Goal: Obtain resource: Download file/media

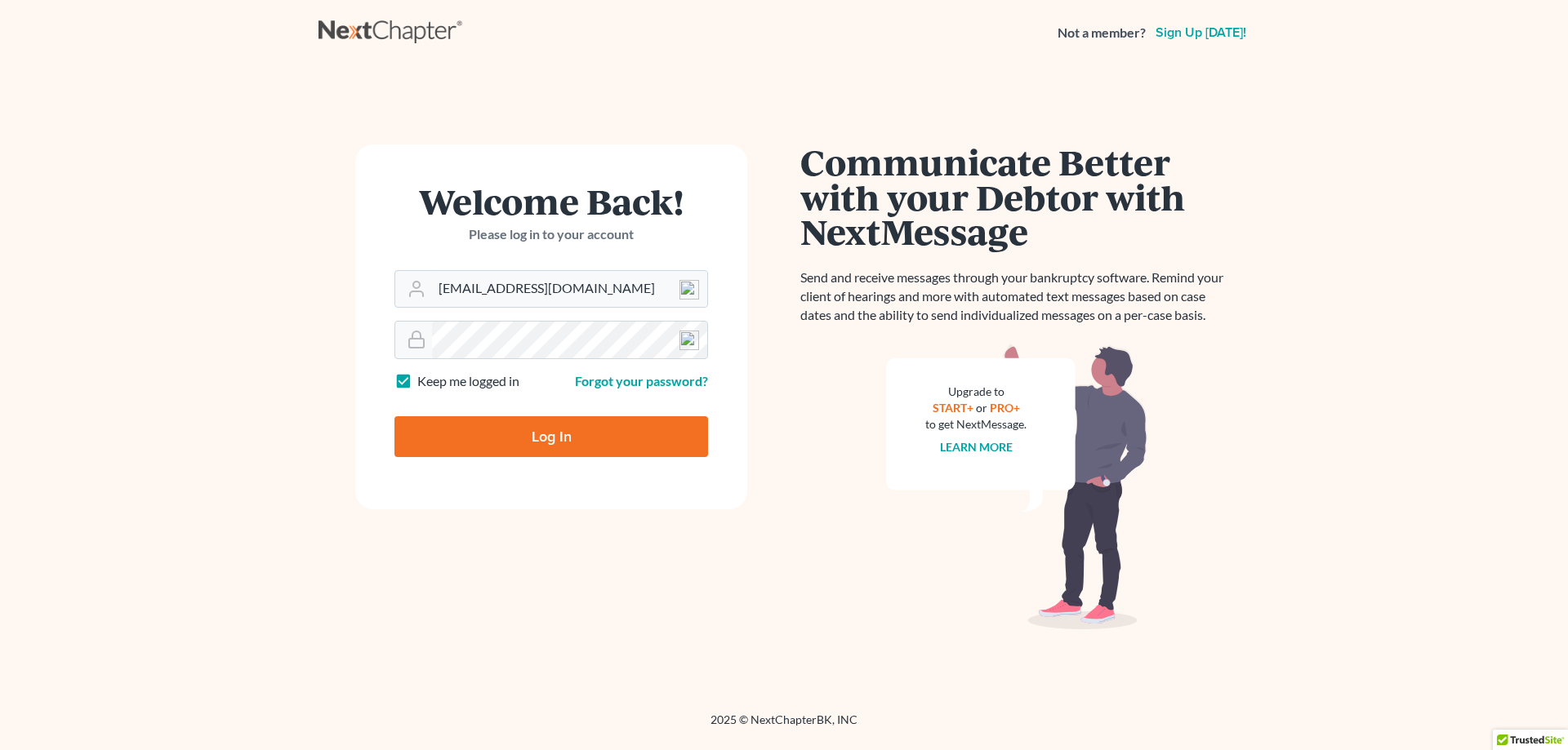
click at [604, 440] on input "Log In" at bounding box center [551, 436] width 314 height 41
type input "Thinking..."
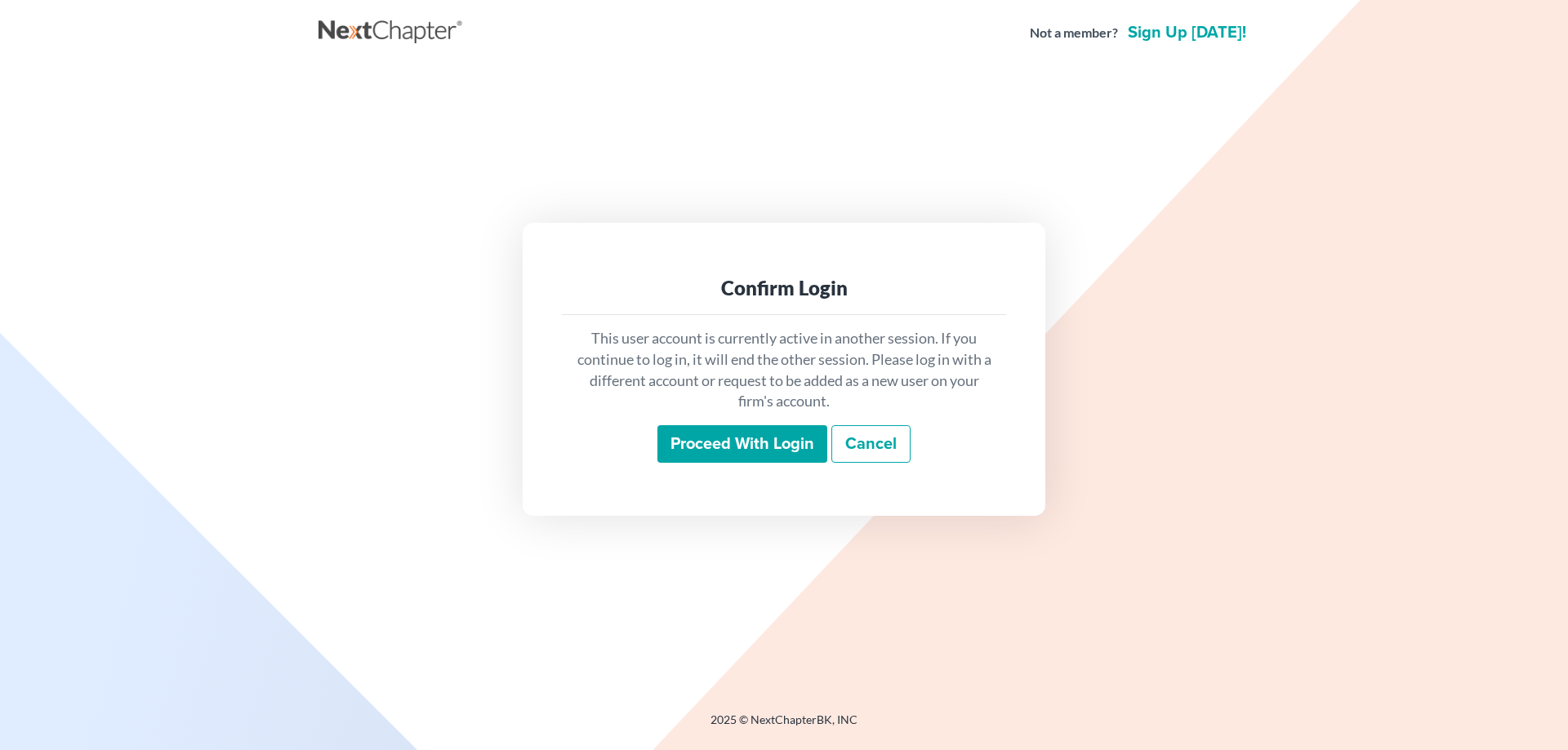
click at [715, 443] on input "Proceed with login" at bounding box center [741, 443] width 170 height 37
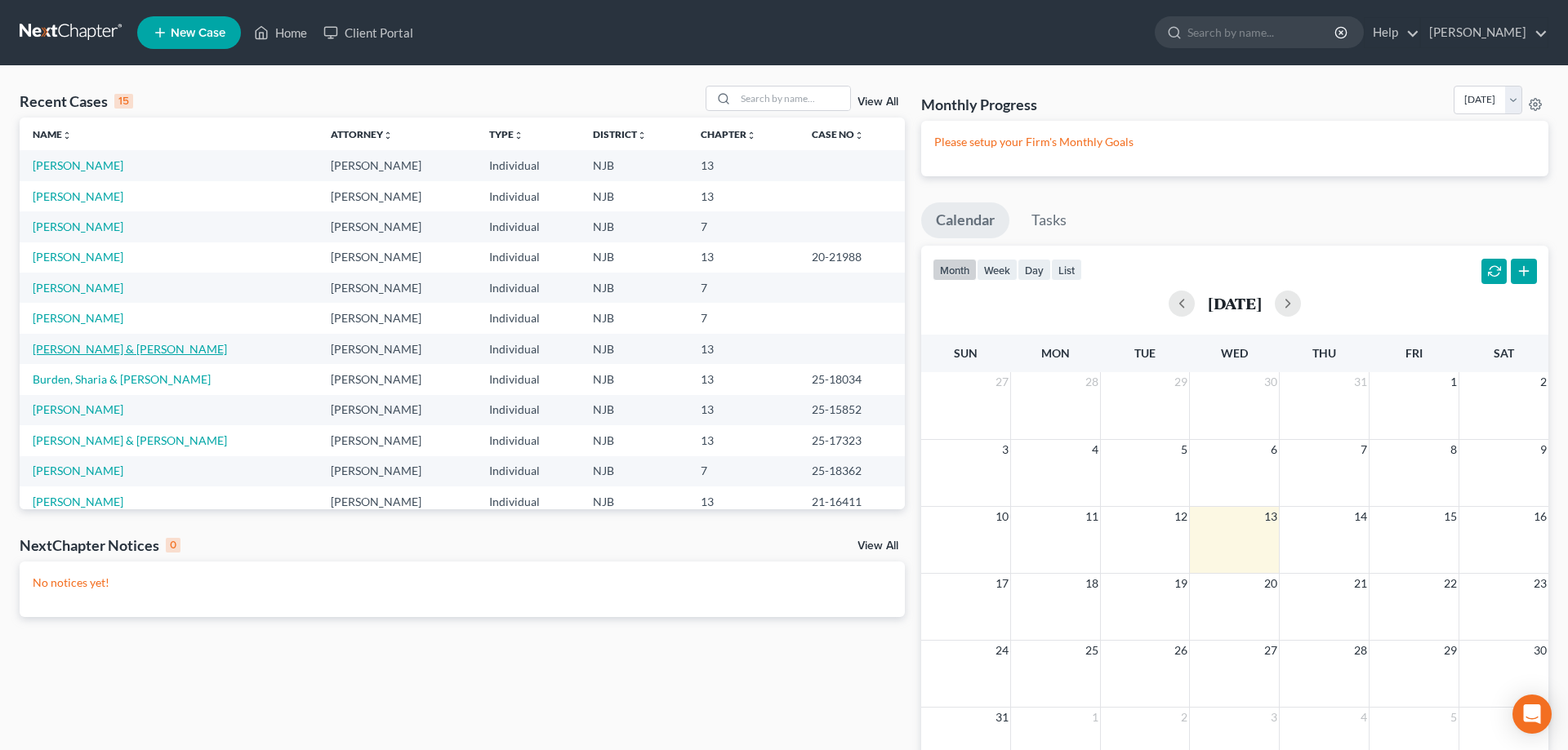
click at [129, 351] on link "[PERSON_NAME] & [PERSON_NAME]" at bounding box center [129, 348] width 194 height 14
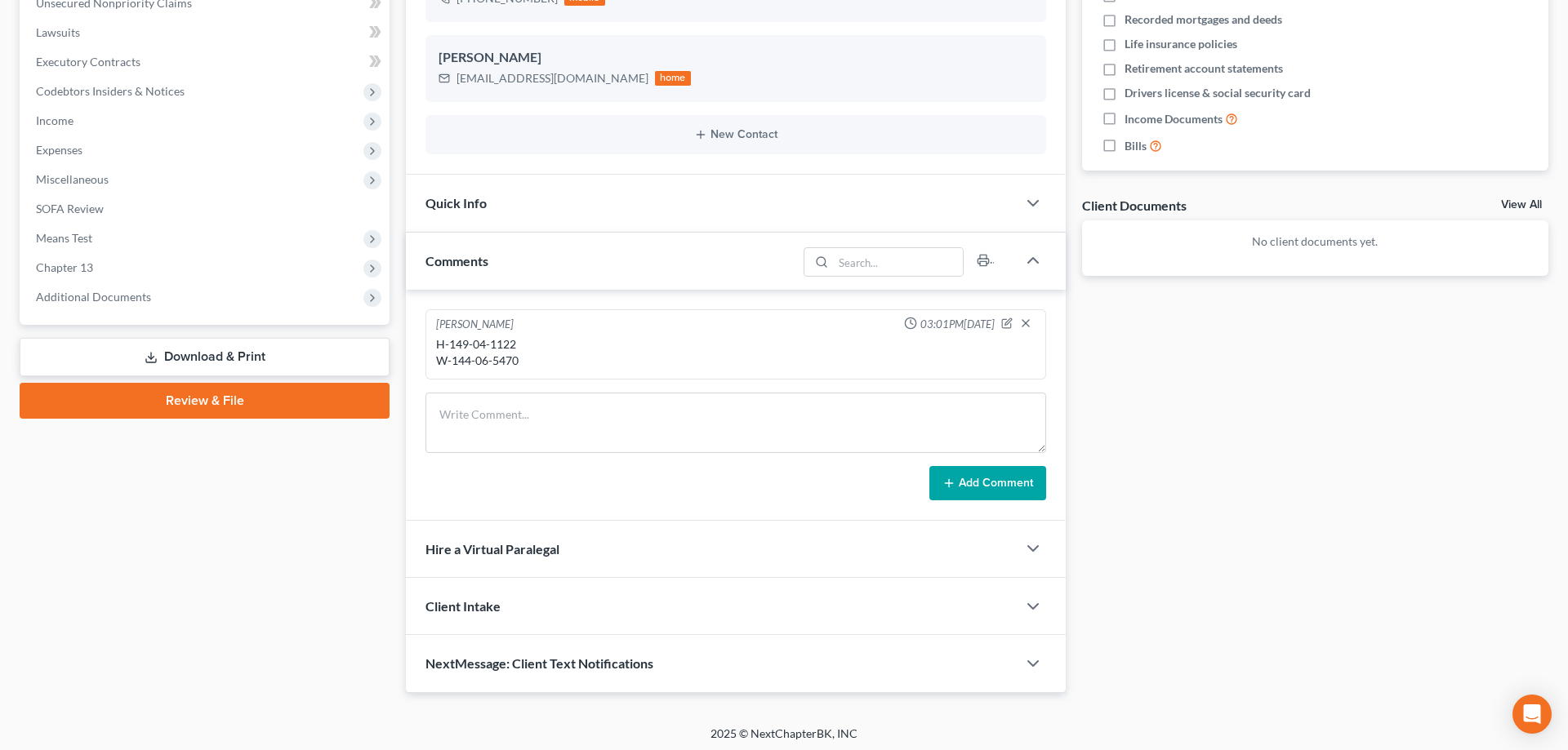
scroll to position [420, 0]
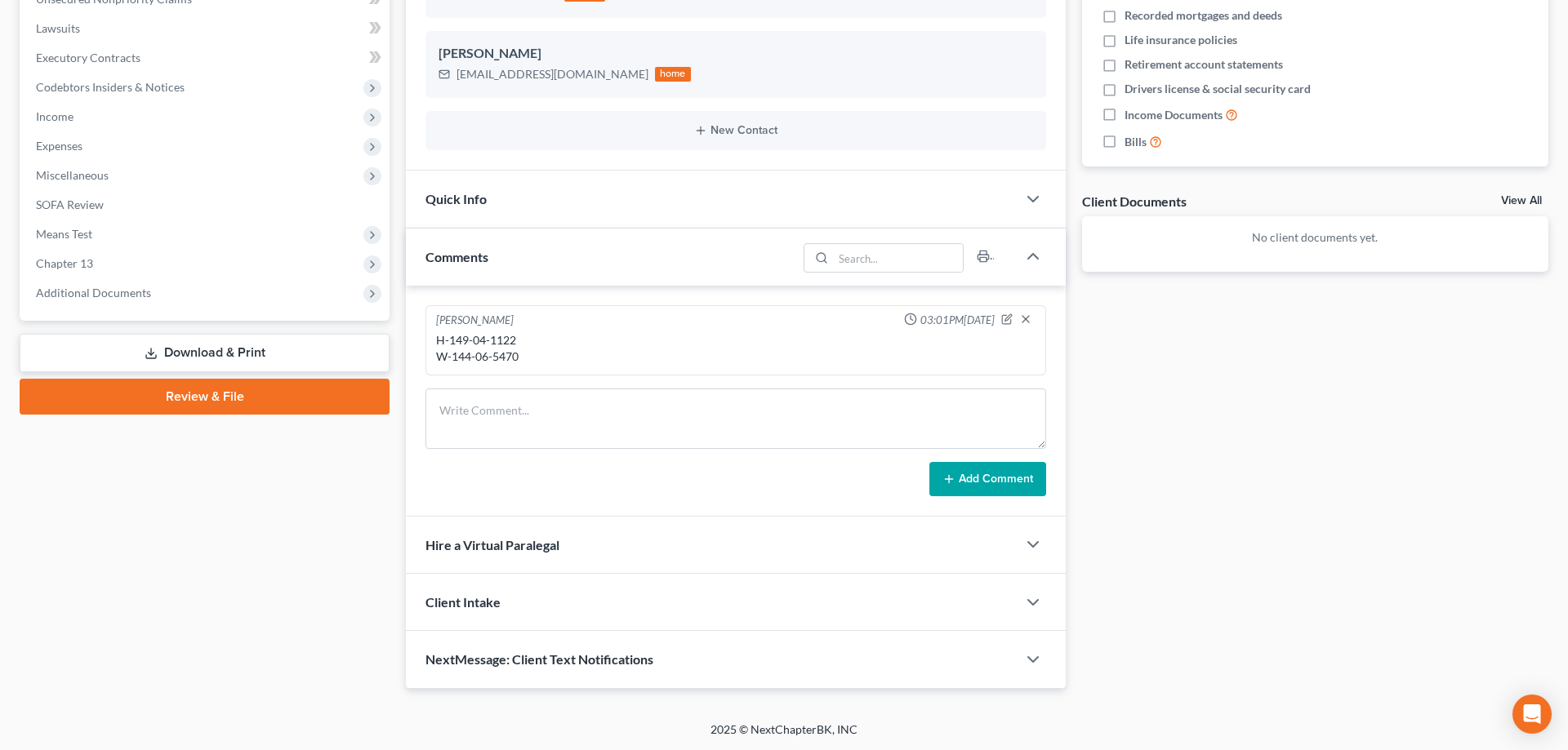
click at [230, 346] on link "Download & Print" at bounding box center [204, 353] width 370 height 38
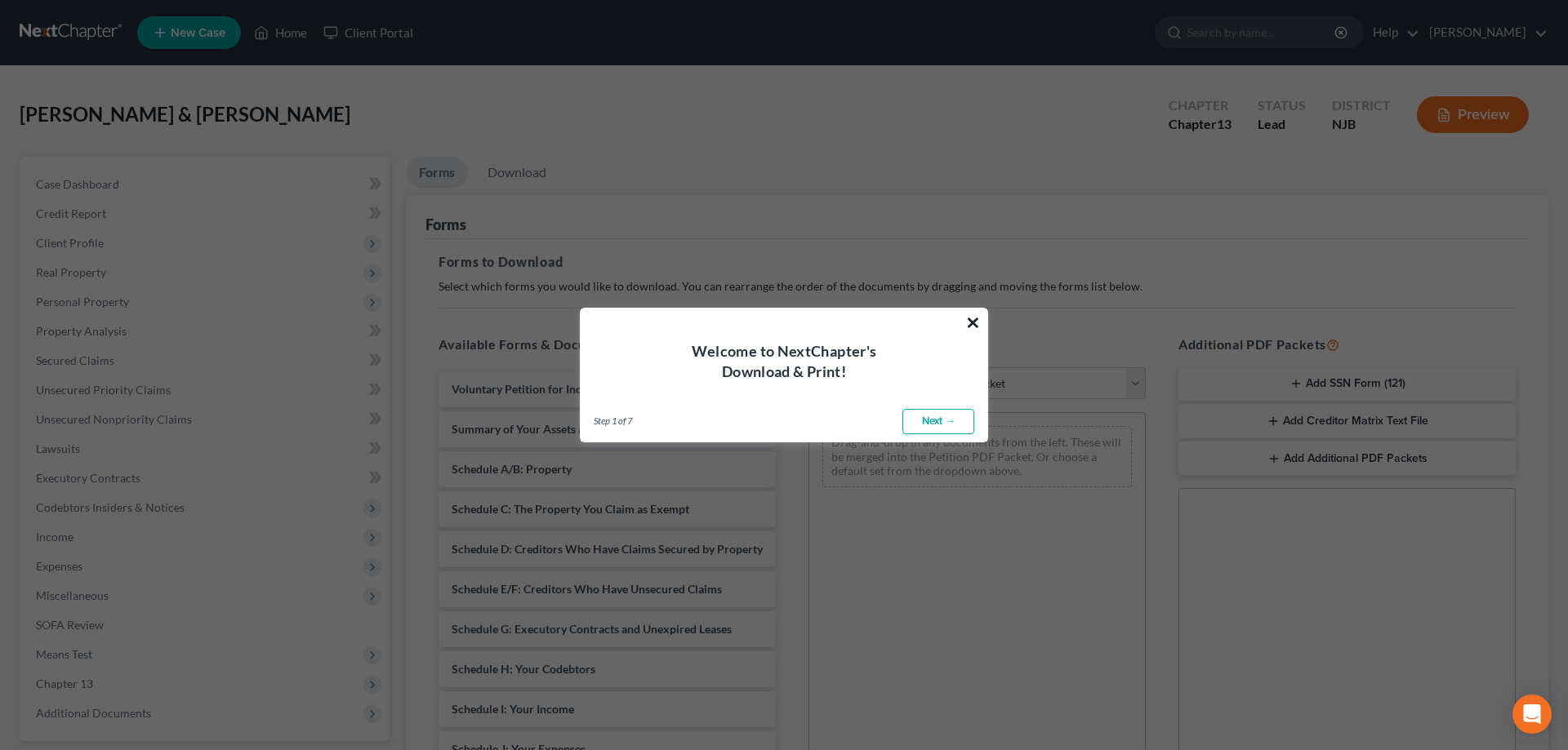
click at [968, 321] on button "×" at bounding box center [972, 322] width 16 height 26
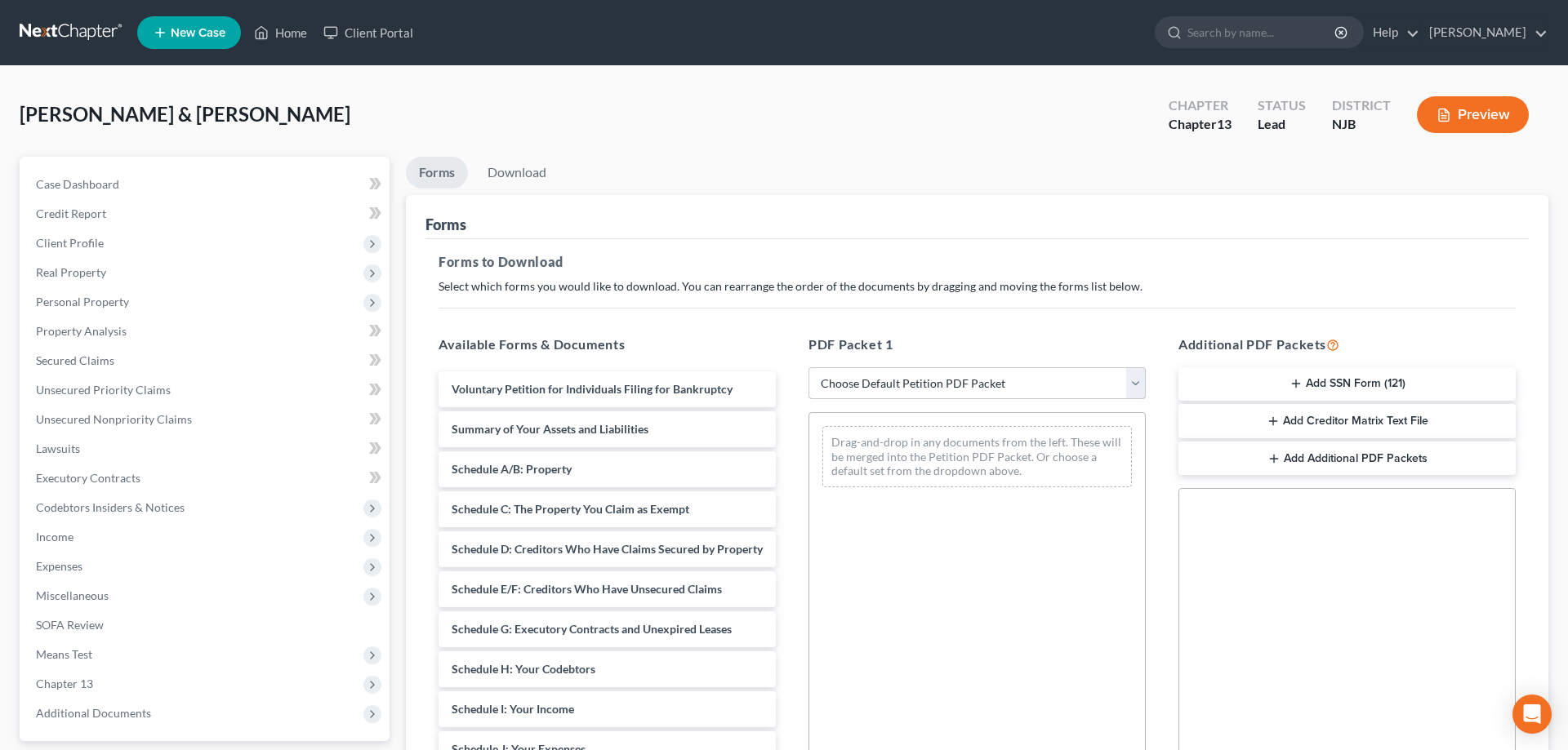
click at [808, 367] on select "Choose Default Petition PDF Packet Complete Bankruptcy Petition (all forms and …" at bounding box center [977, 383] width 338 height 32
select select "0"
click option "Complete Bankruptcy Petition (all forms and schedules)" at bounding box center [0, 0] width 0 height 0
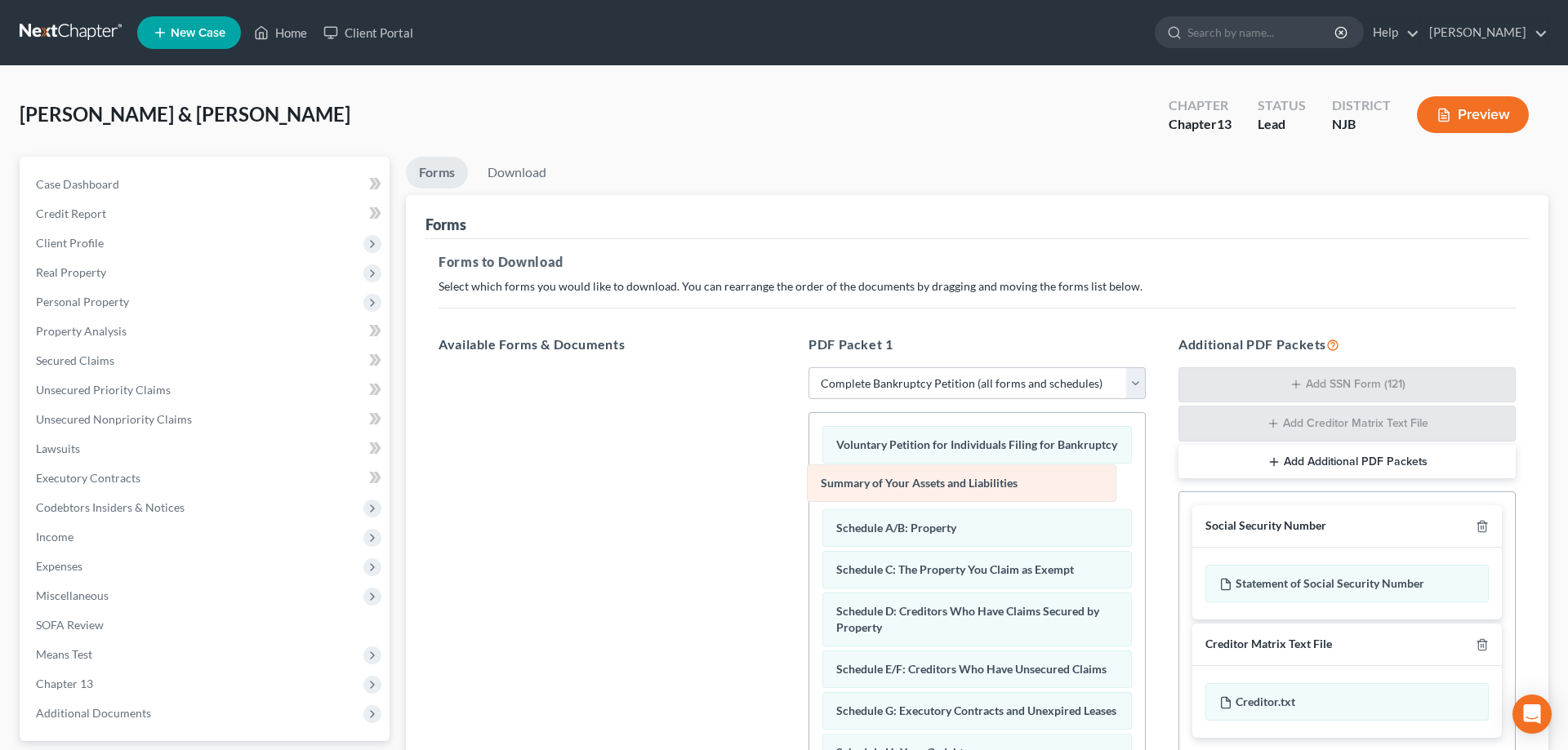
drag, startPoint x: 947, startPoint y: 494, endPoint x: 674, endPoint y: 499, distance: 273.0
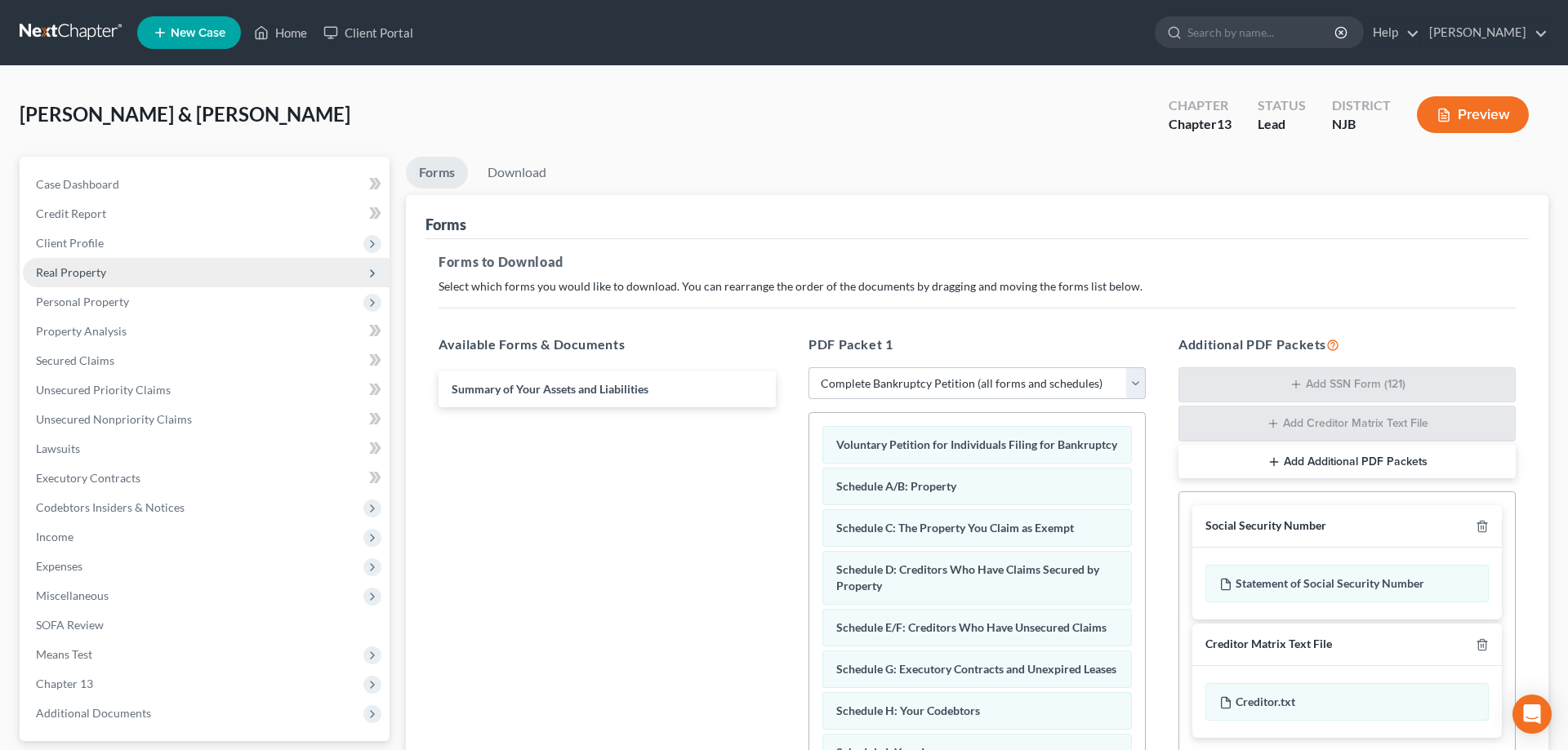
click at [92, 270] on span "Real Property" at bounding box center [70, 272] width 70 height 14
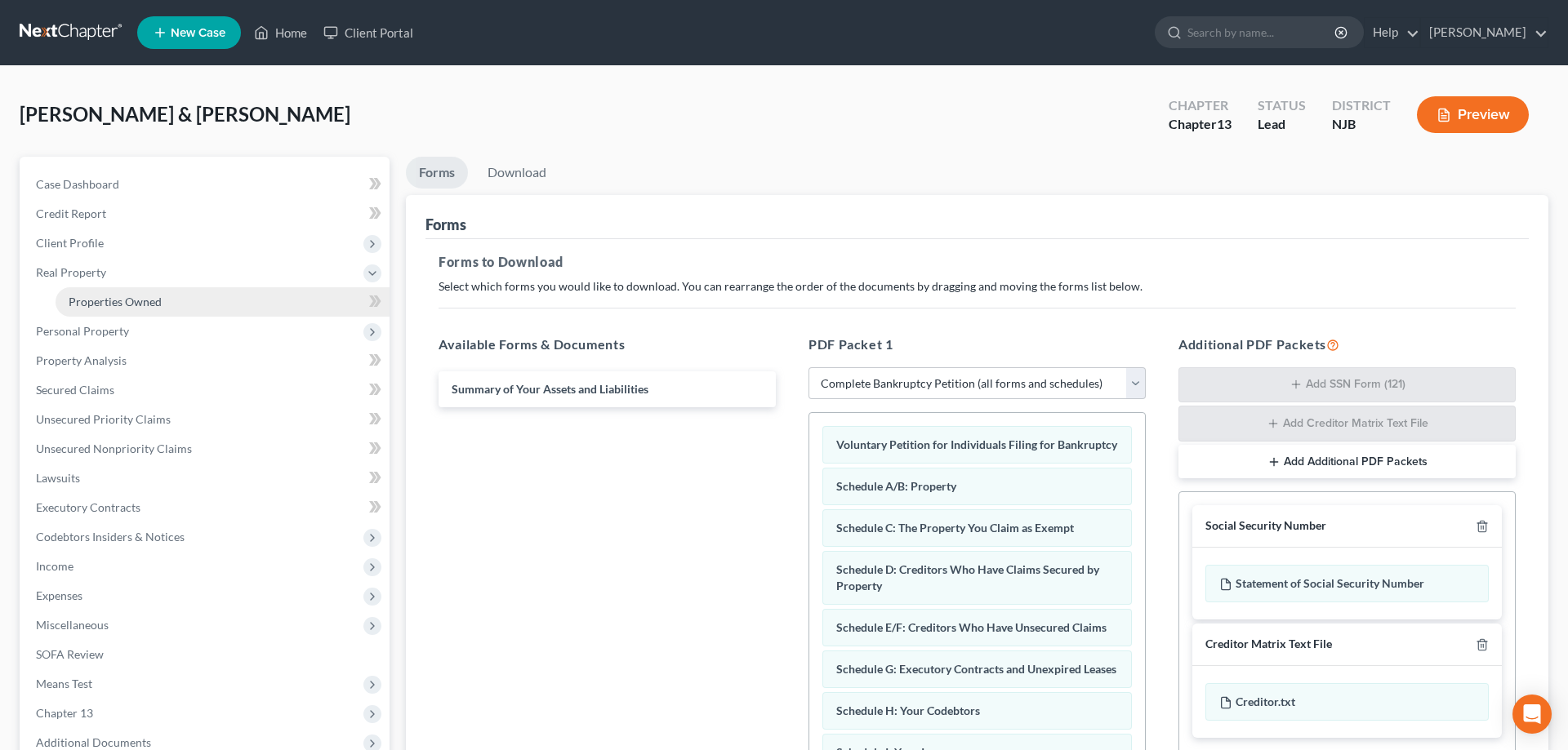
click at [106, 296] on span "Properties Owned" at bounding box center [115, 301] width 93 height 14
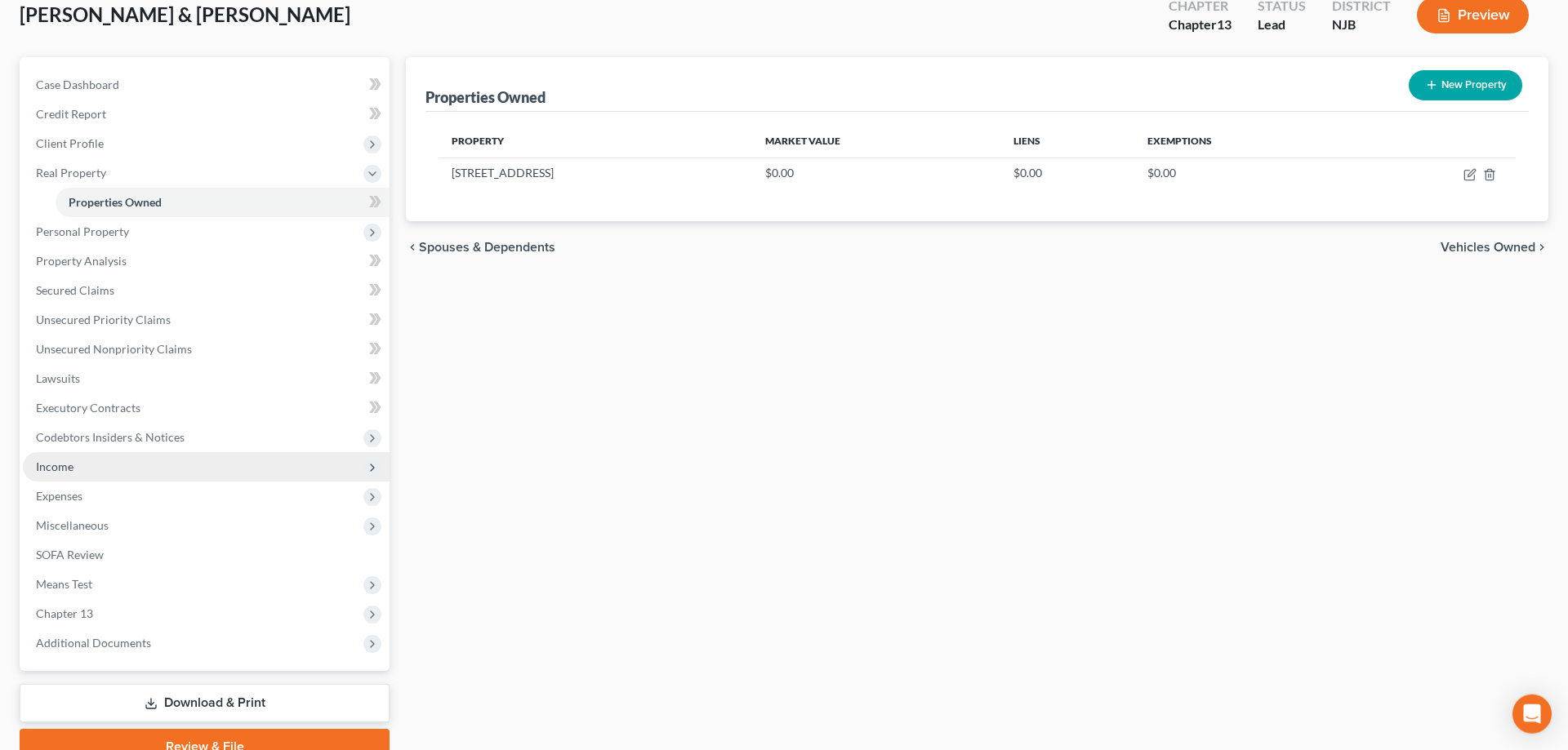
scroll to position [174, 0]
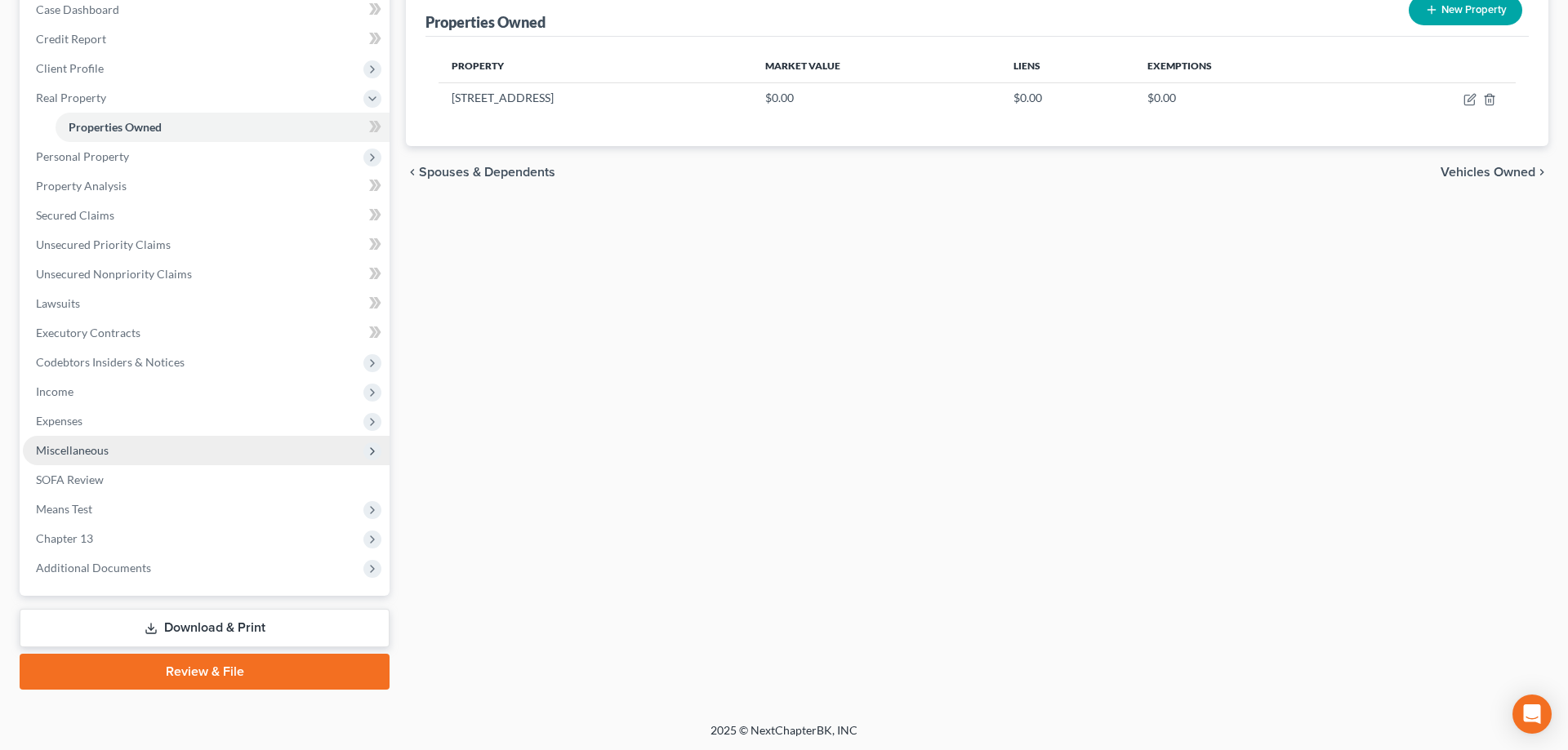
click at [91, 451] on span "Miscellaneous" at bounding box center [72, 450] width 73 height 14
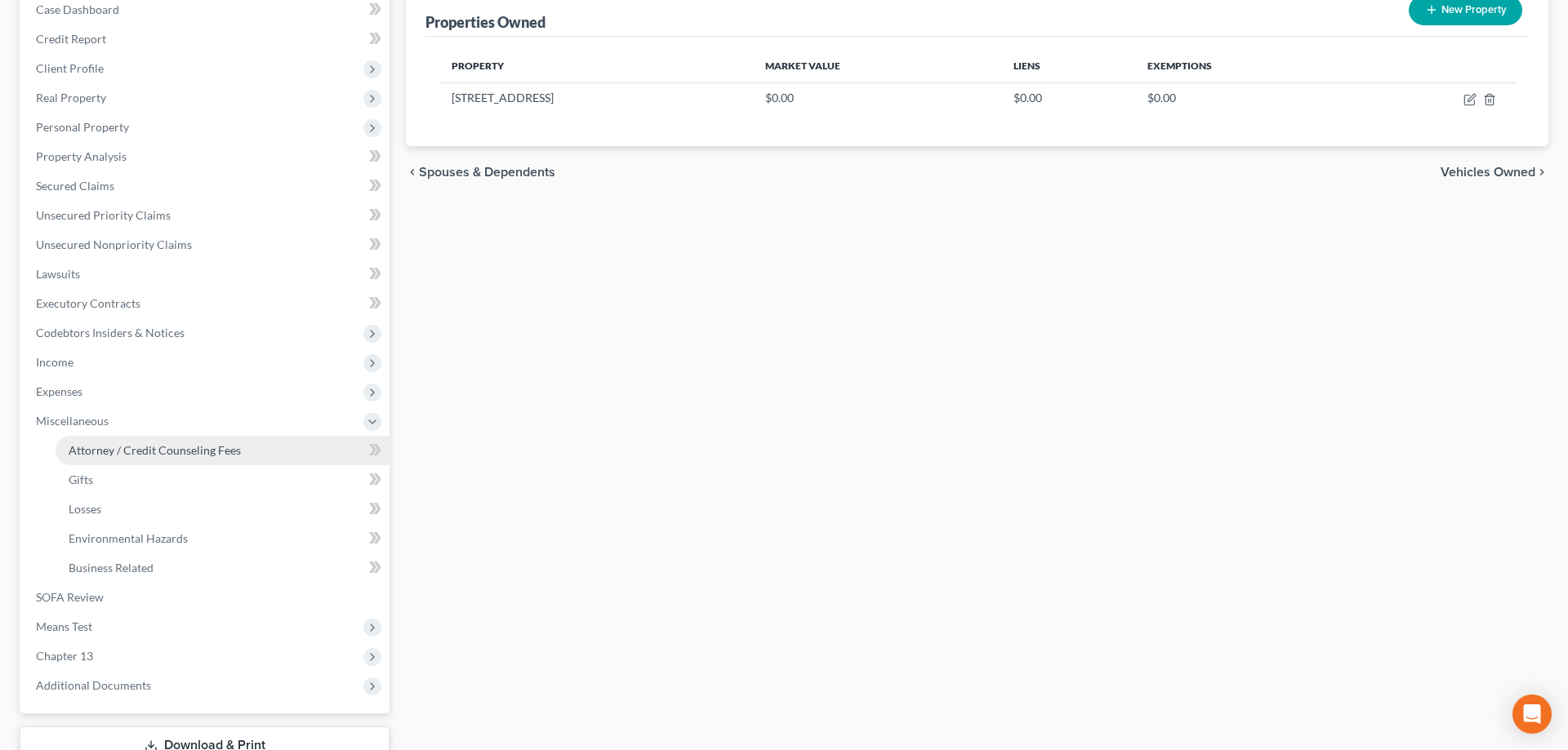
click at [99, 455] on span "Attorney / Credit Counseling Fees" at bounding box center [155, 450] width 172 height 14
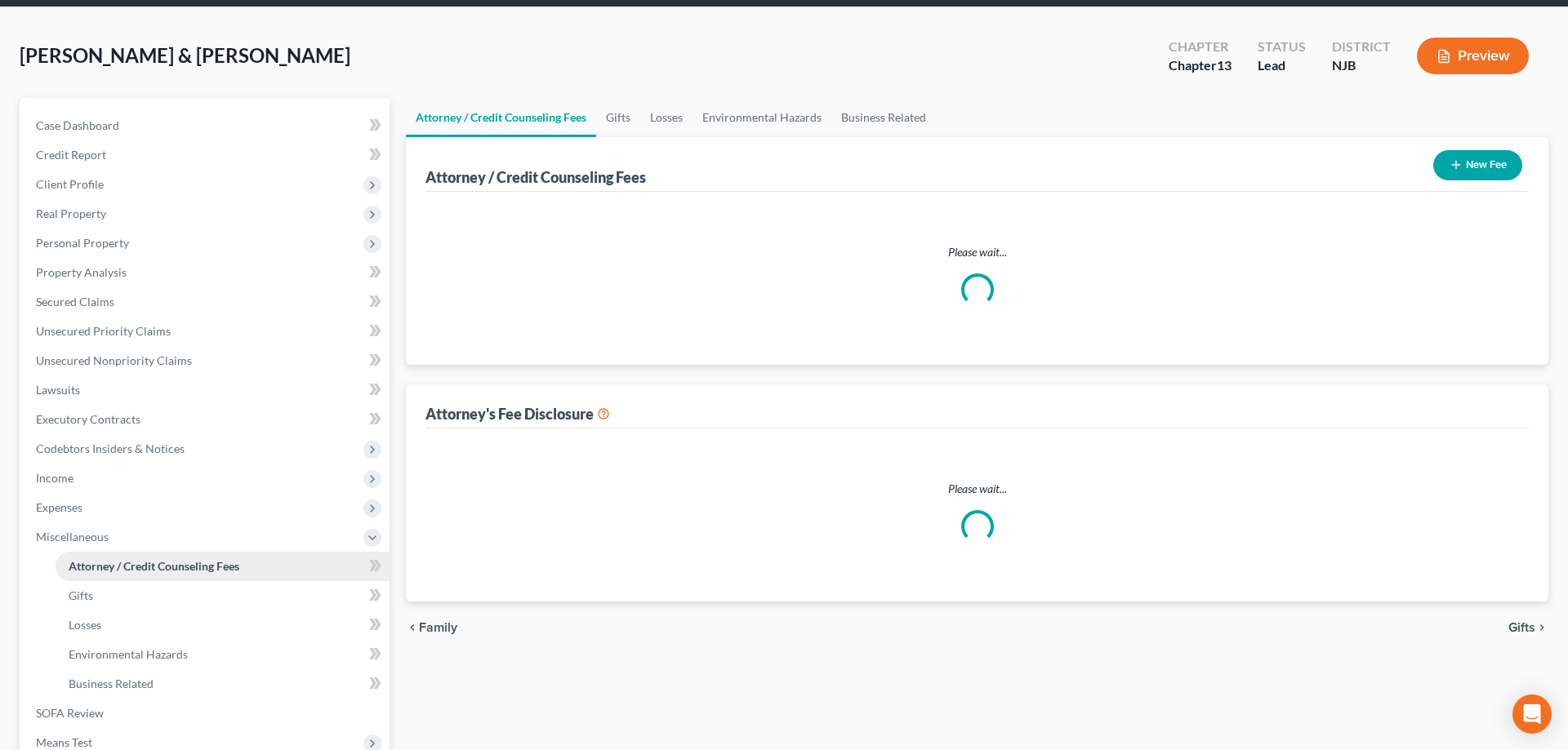
select select "0"
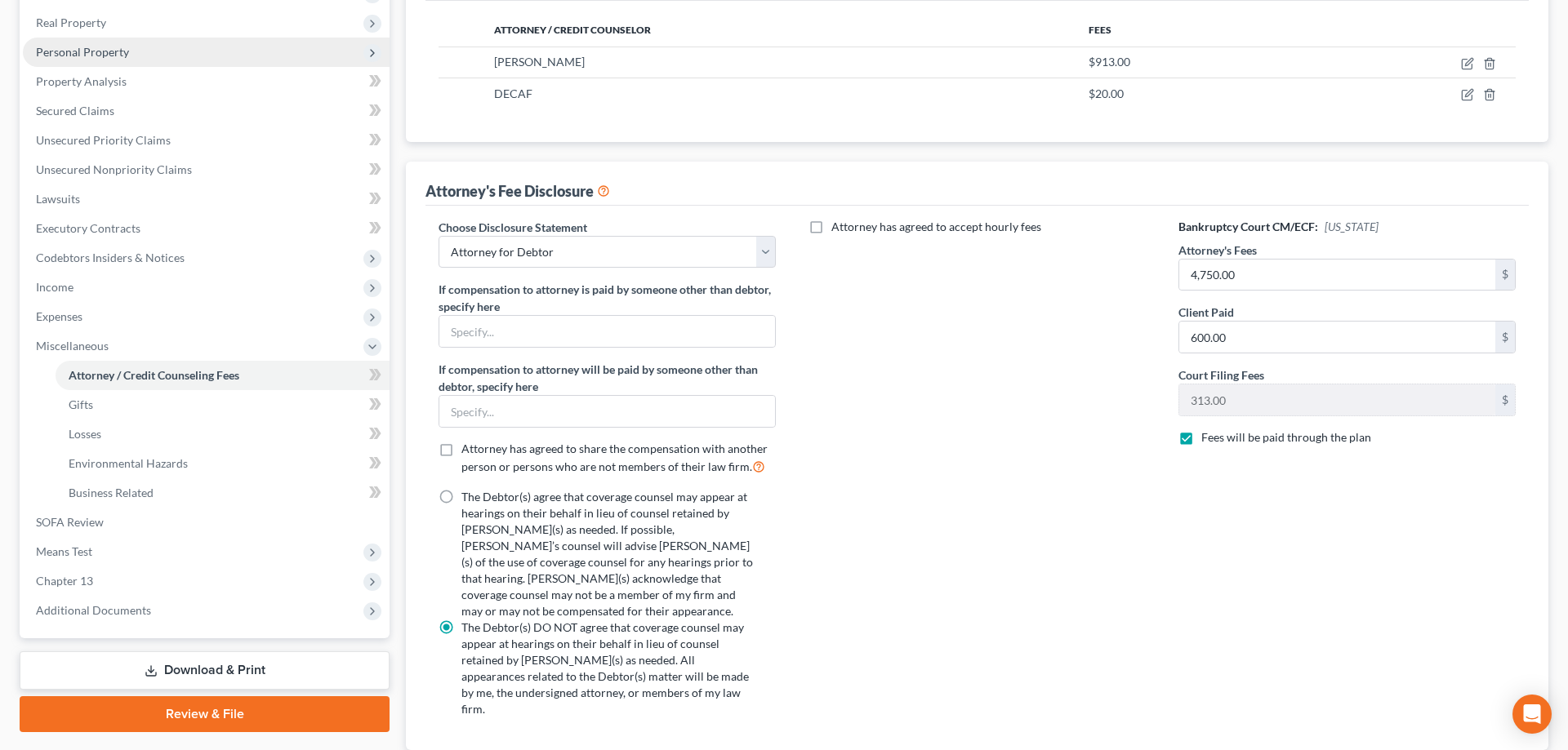
scroll to position [331, 0]
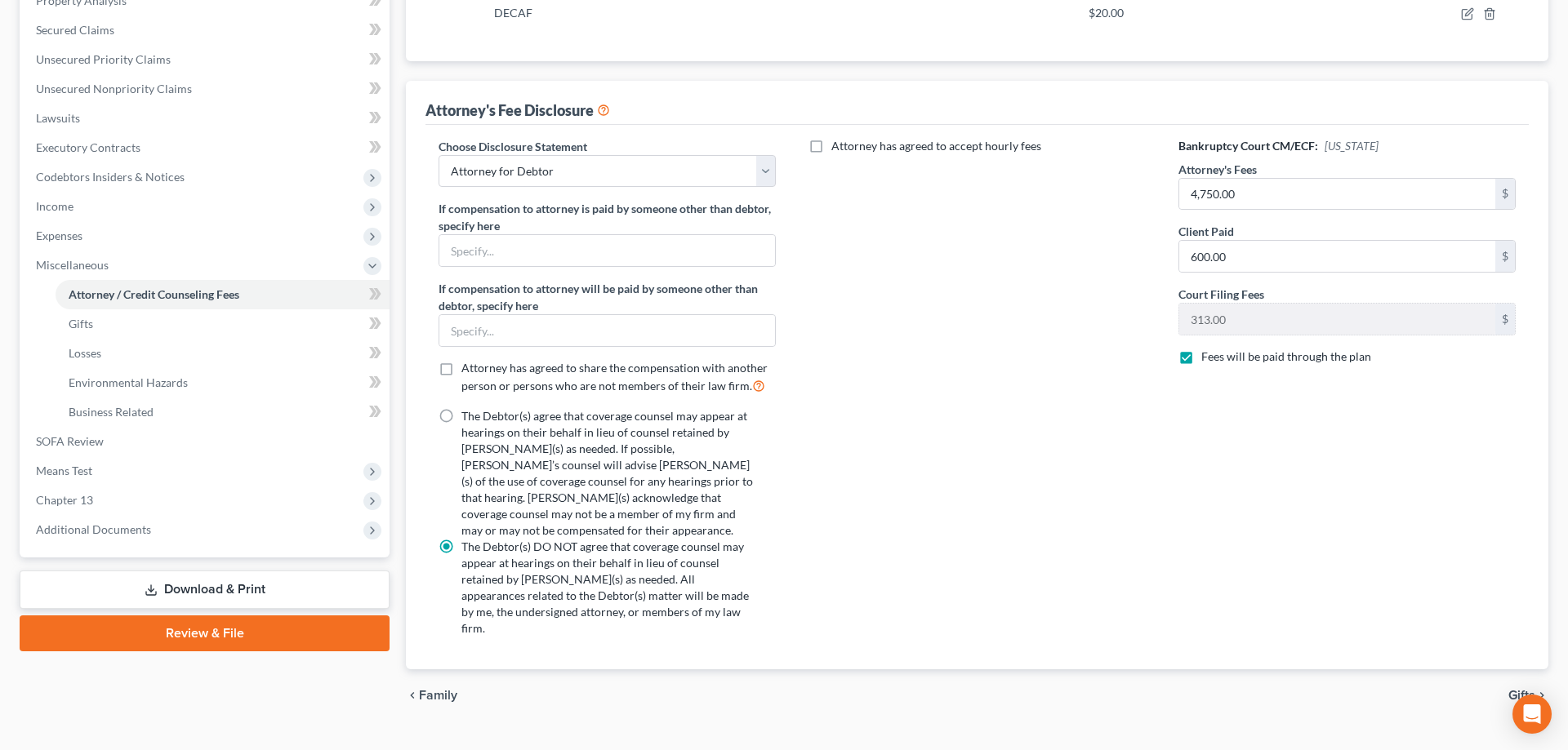
click at [228, 591] on link "Download & Print" at bounding box center [204, 590] width 370 height 38
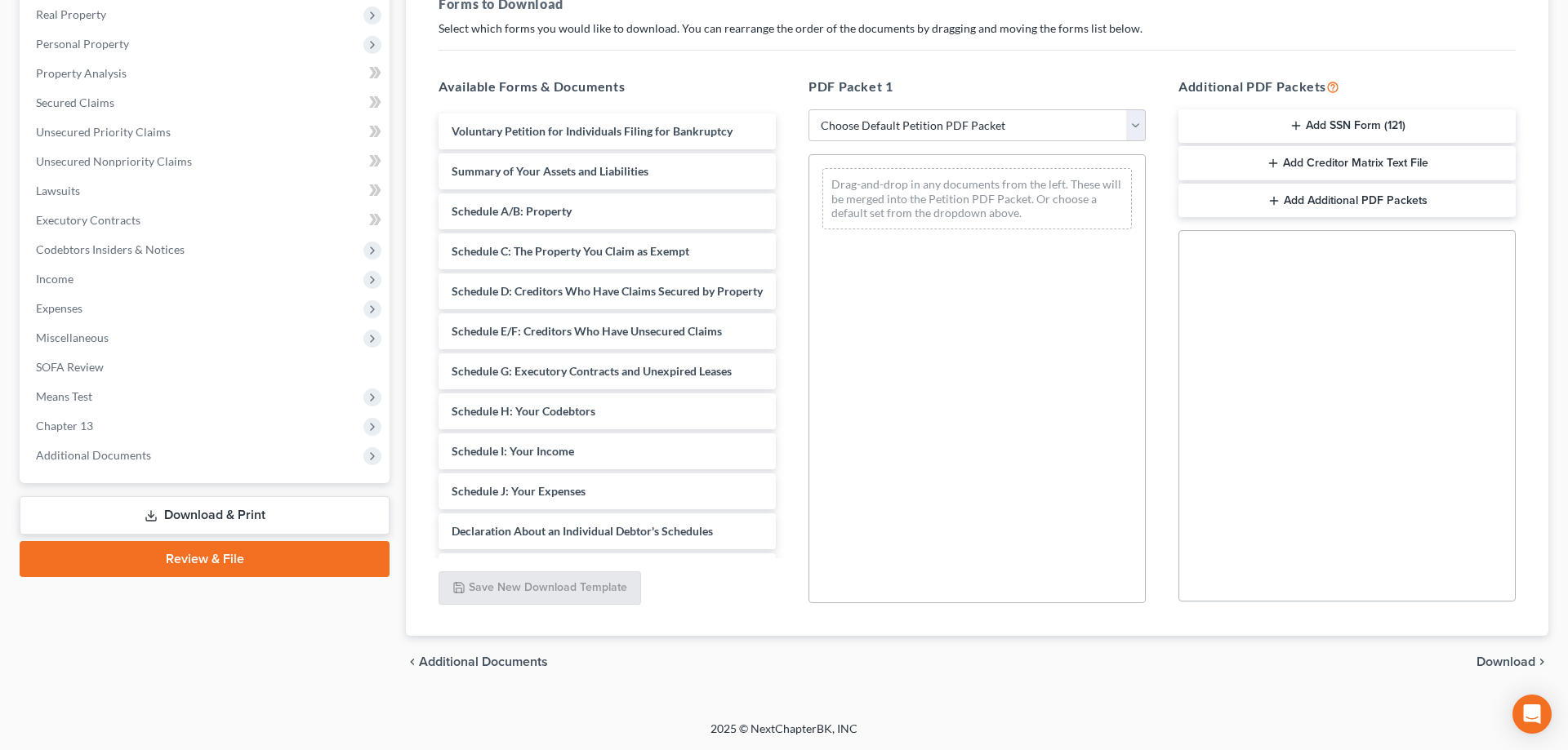
scroll to position [257, 0]
click at [808, 110] on select "Choose Default Petition PDF Packet Complete Bankruptcy Petition (all forms and …" at bounding box center [977, 126] width 338 height 32
select select "0"
click option "Complete Bankruptcy Petition (all forms and schedules)" at bounding box center [0, 0] width 0 height 0
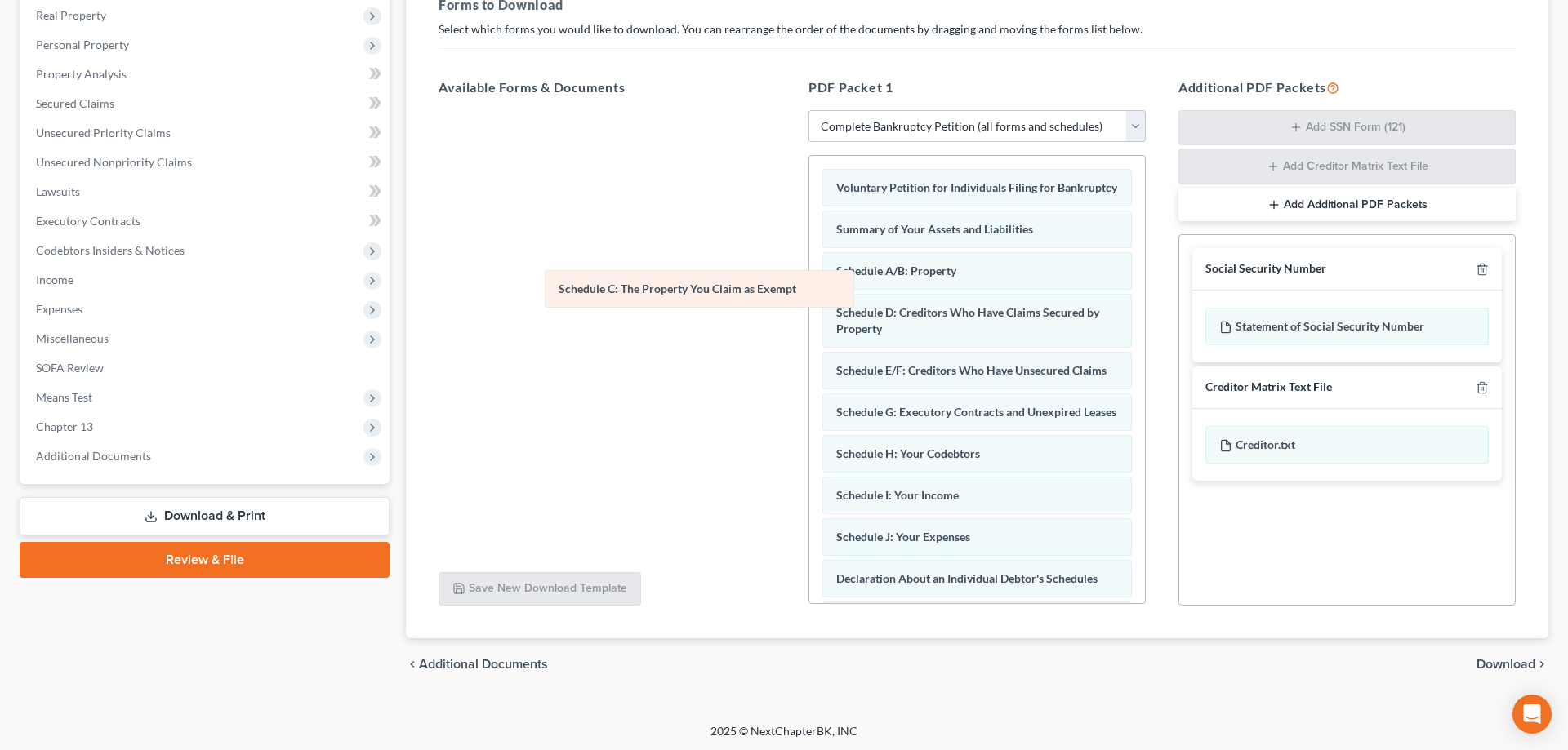
drag, startPoint x: 964, startPoint y: 312, endPoint x: 687, endPoint y: 289, distance: 278.0
click at [809, 289] on div "Schedule C: The Property You Claim as Exempt Voluntary Petition for Individuals…" at bounding box center [977, 557] width 336 height 802
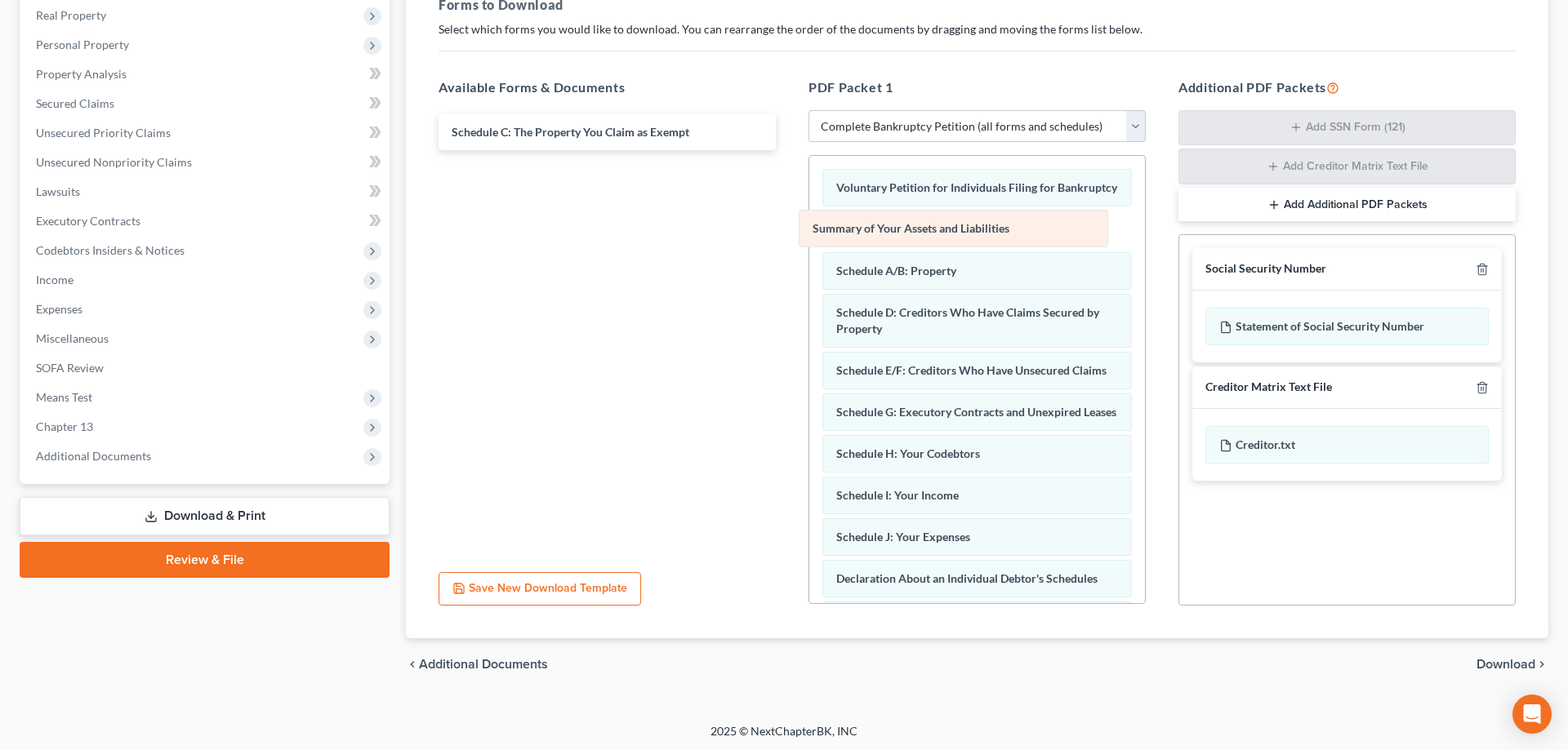
drag, startPoint x: 938, startPoint y: 225, endPoint x: 606, endPoint y: 225, distance: 332.0
click at [809, 224] on div "Summary of Your Assets and Liabilities Voluntary Petition for Individuals Filin…" at bounding box center [977, 557] width 336 height 802
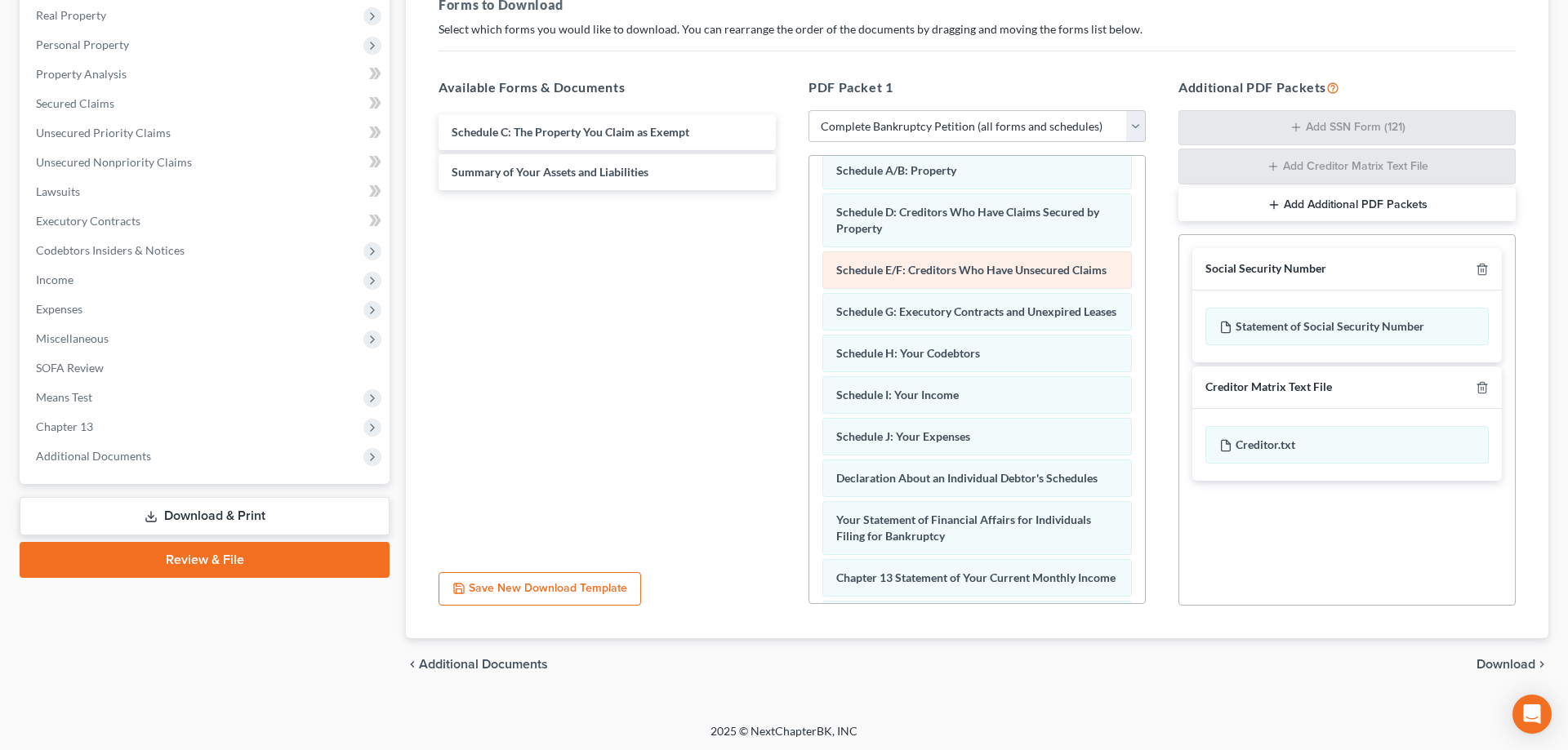
scroll to position [84, 0]
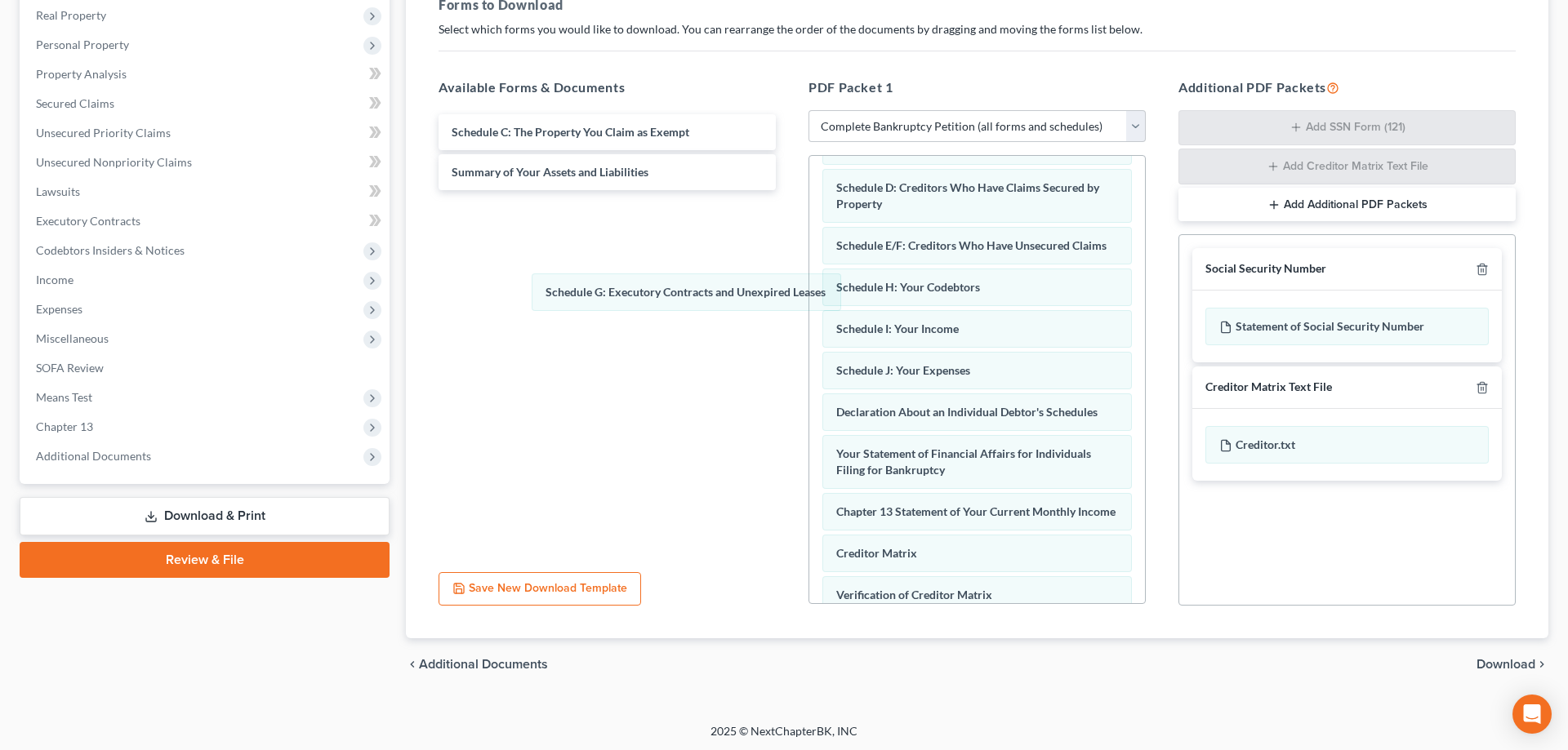
drag, startPoint x: 965, startPoint y: 289, endPoint x: 627, endPoint y: 302, distance: 338.2
click at [809, 299] on div "Schedule G: Executory Contracts and Unexpired Leases Voluntary Petition for Ind…" at bounding box center [977, 432] width 336 height 719
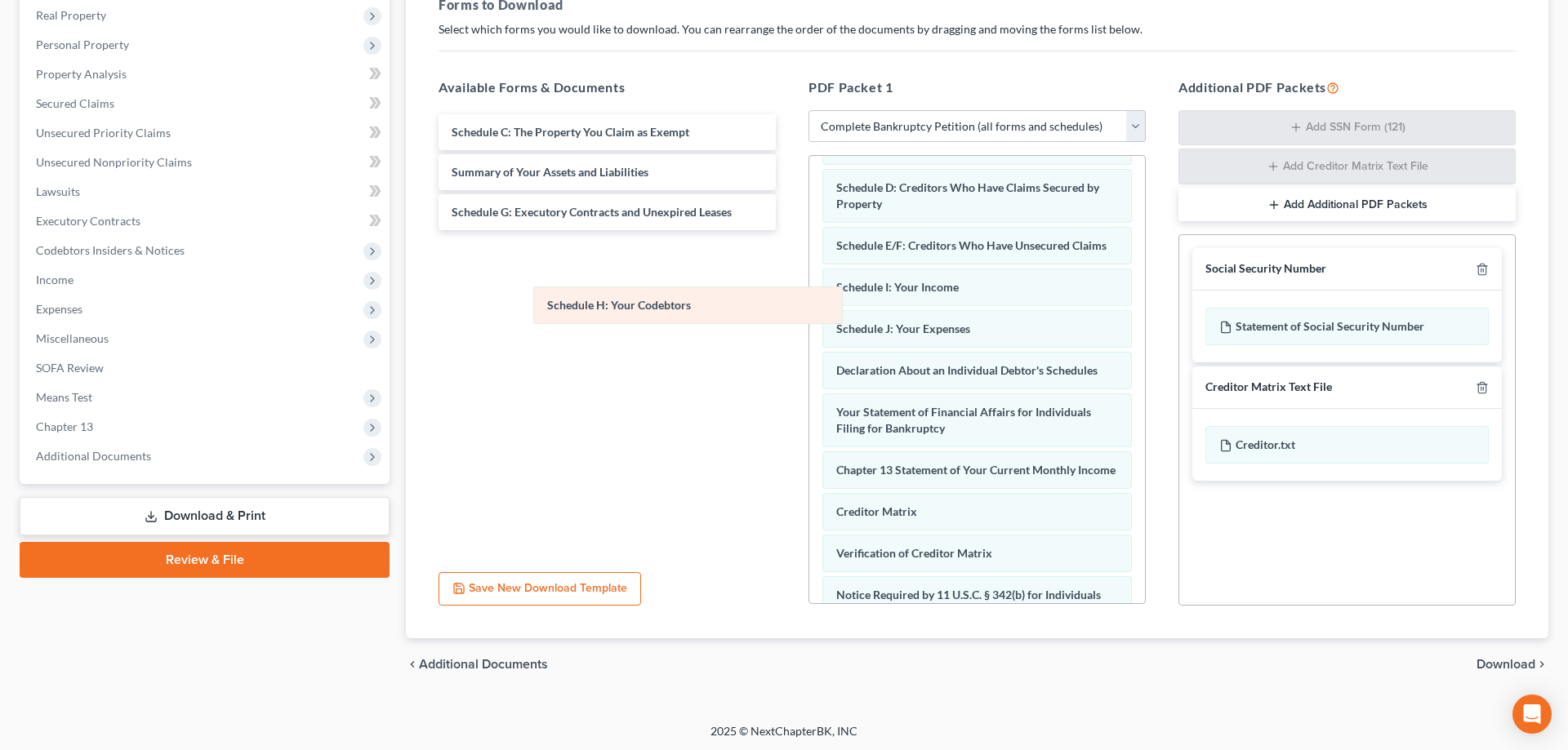
drag, startPoint x: 904, startPoint y: 286, endPoint x: 603, endPoint y: 308, distance: 301.8
click at [809, 308] on div "Schedule H: Your Codebtors Voluntary Petition for Individuals Filing for Bankru…" at bounding box center [977, 411] width 336 height 677
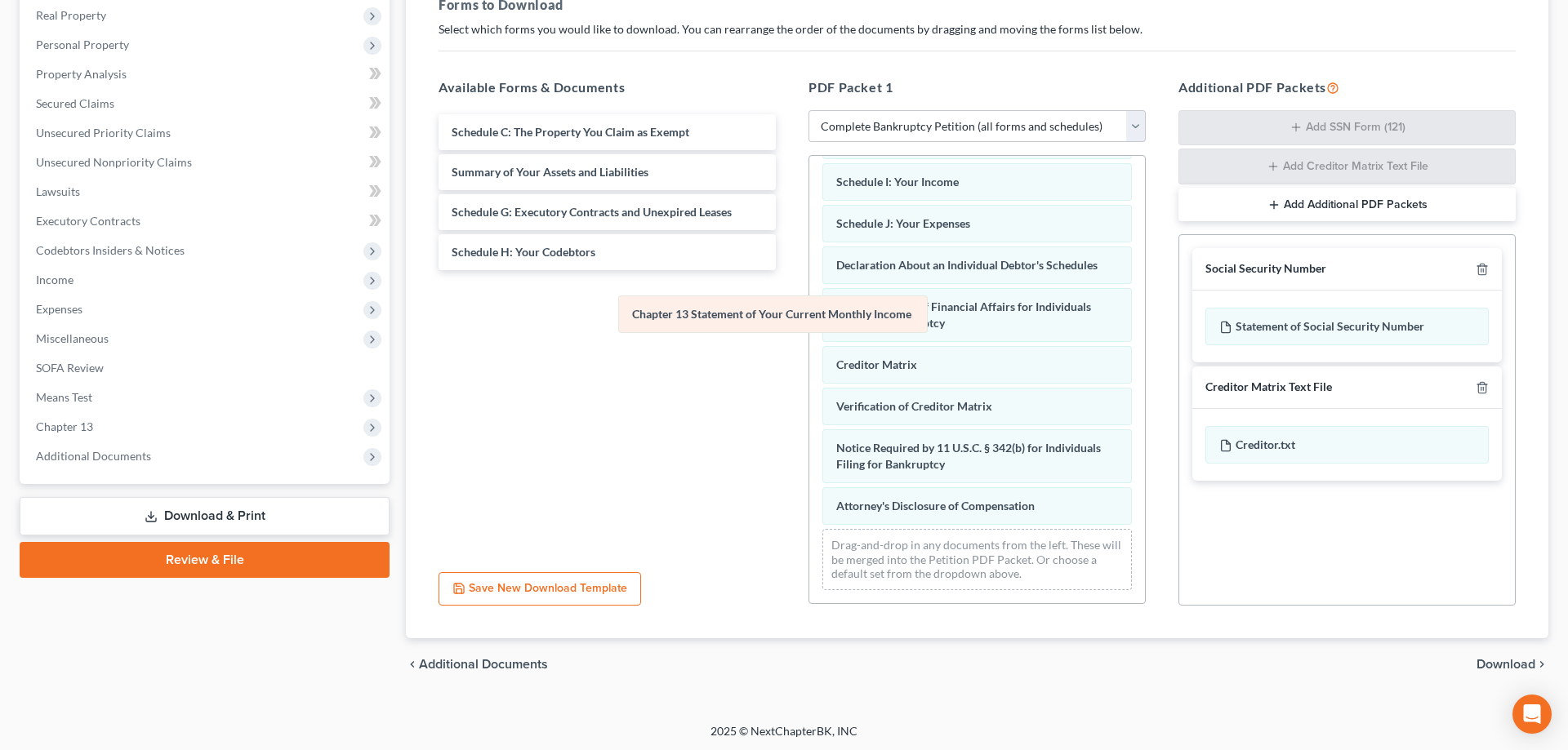
scroll to position [189, 0]
drag, startPoint x: 913, startPoint y: 326, endPoint x: 544, endPoint y: 318, distance: 369.1
click at [809, 318] on div "Chapter 13 Statement of Your Current Monthly Income Voluntary Petition for Indi…" at bounding box center [977, 285] width 336 height 636
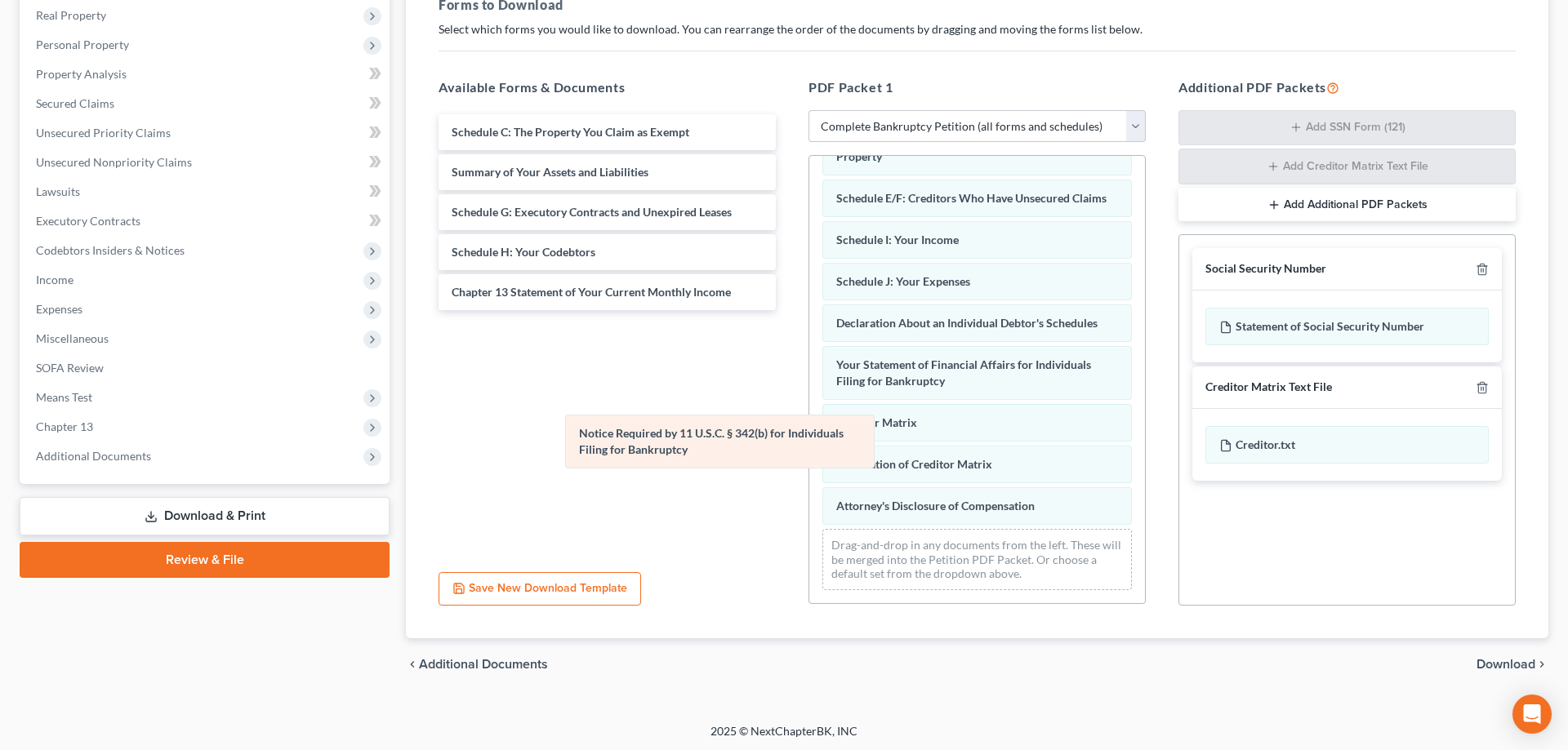
scroll to position [131, 0]
drag, startPoint x: 917, startPoint y: 455, endPoint x: 640, endPoint y: 441, distance: 277.4
click at [809, 441] on div "Notice Required by 11 U.S.C. § 342(b) for Individuals Filing for Bankruptcy Vol…" at bounding box center [977, 314] width 336 height 578
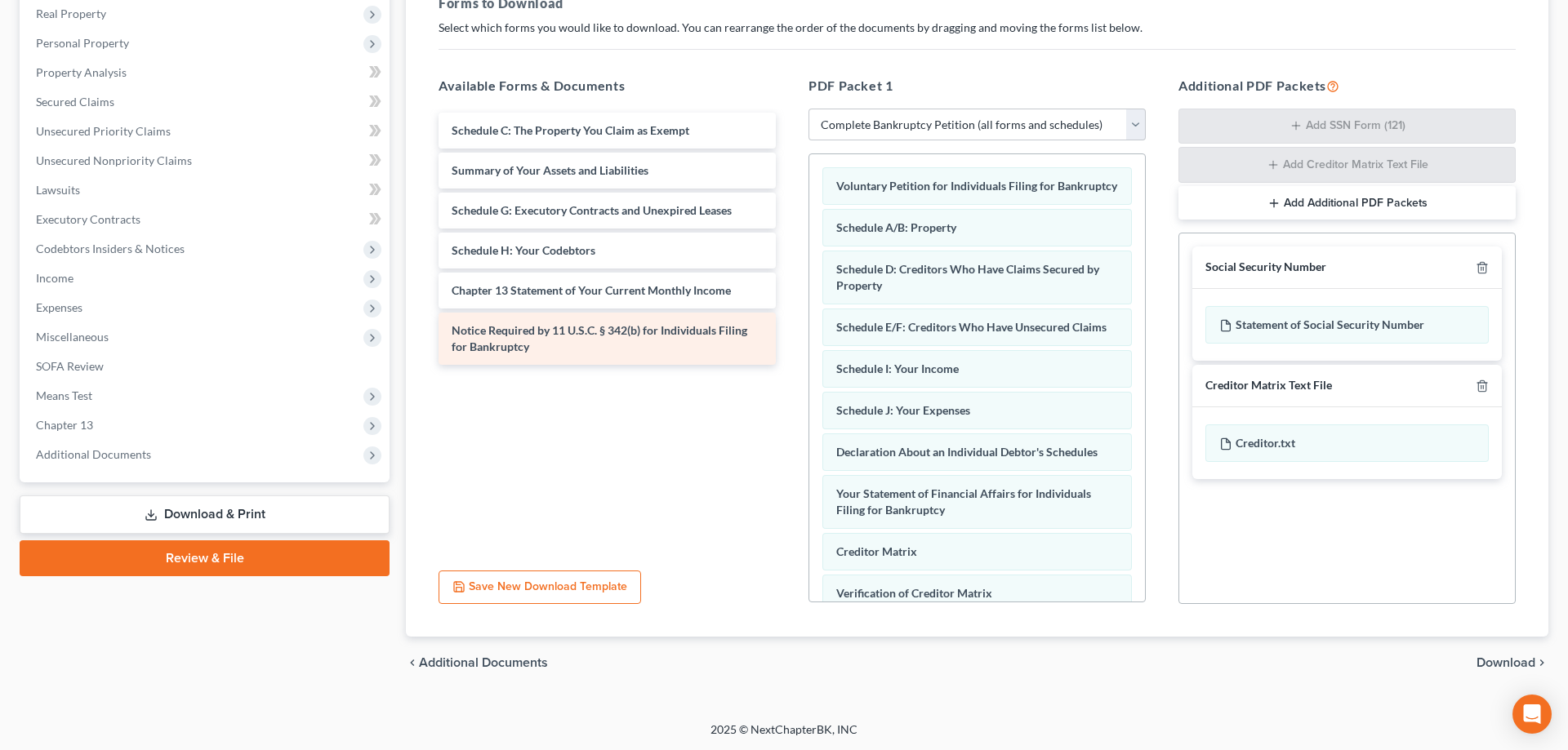
scroll to position [0, 0]
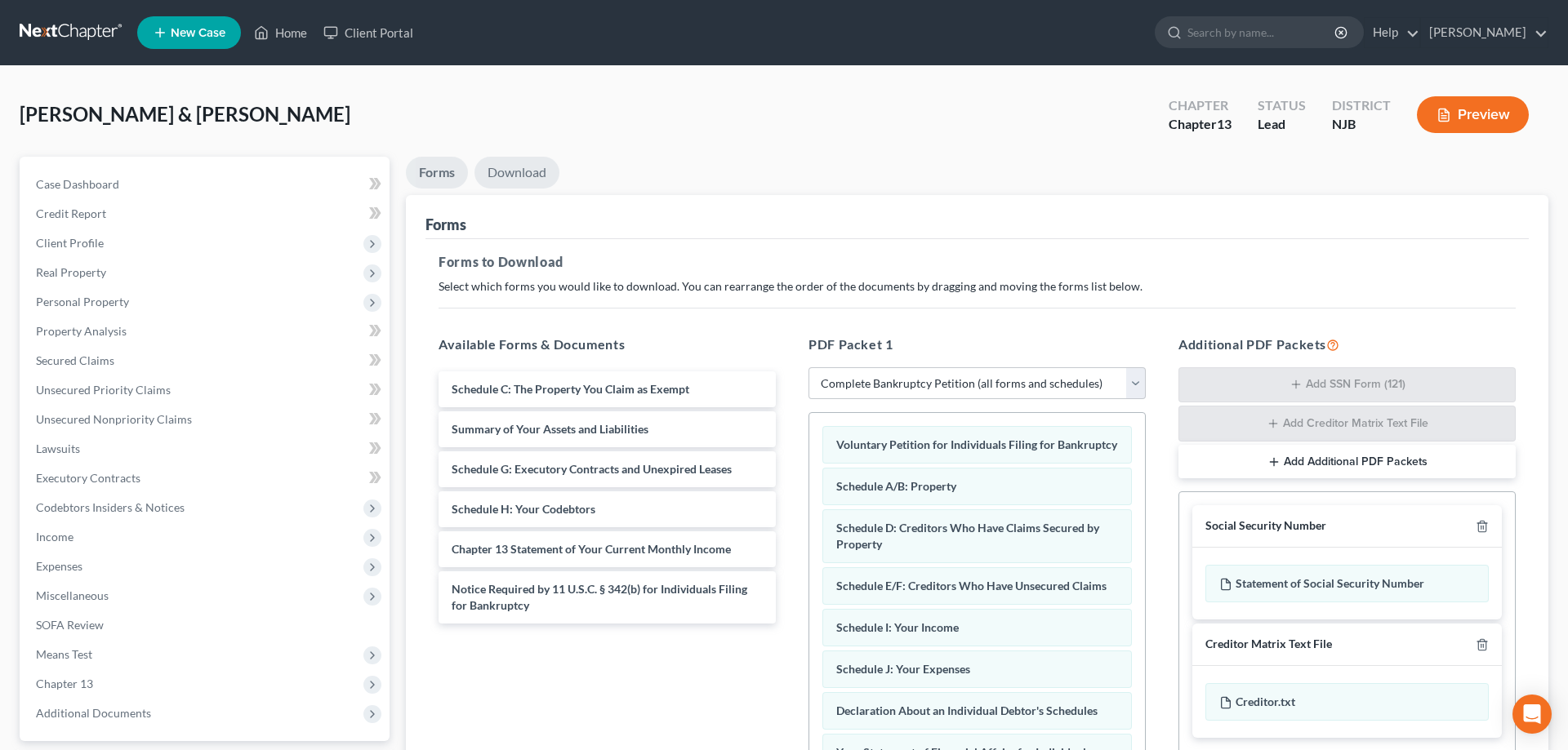
click at [518, 170] on link "Download" at bounding box center [516, 172] width 85 height 31
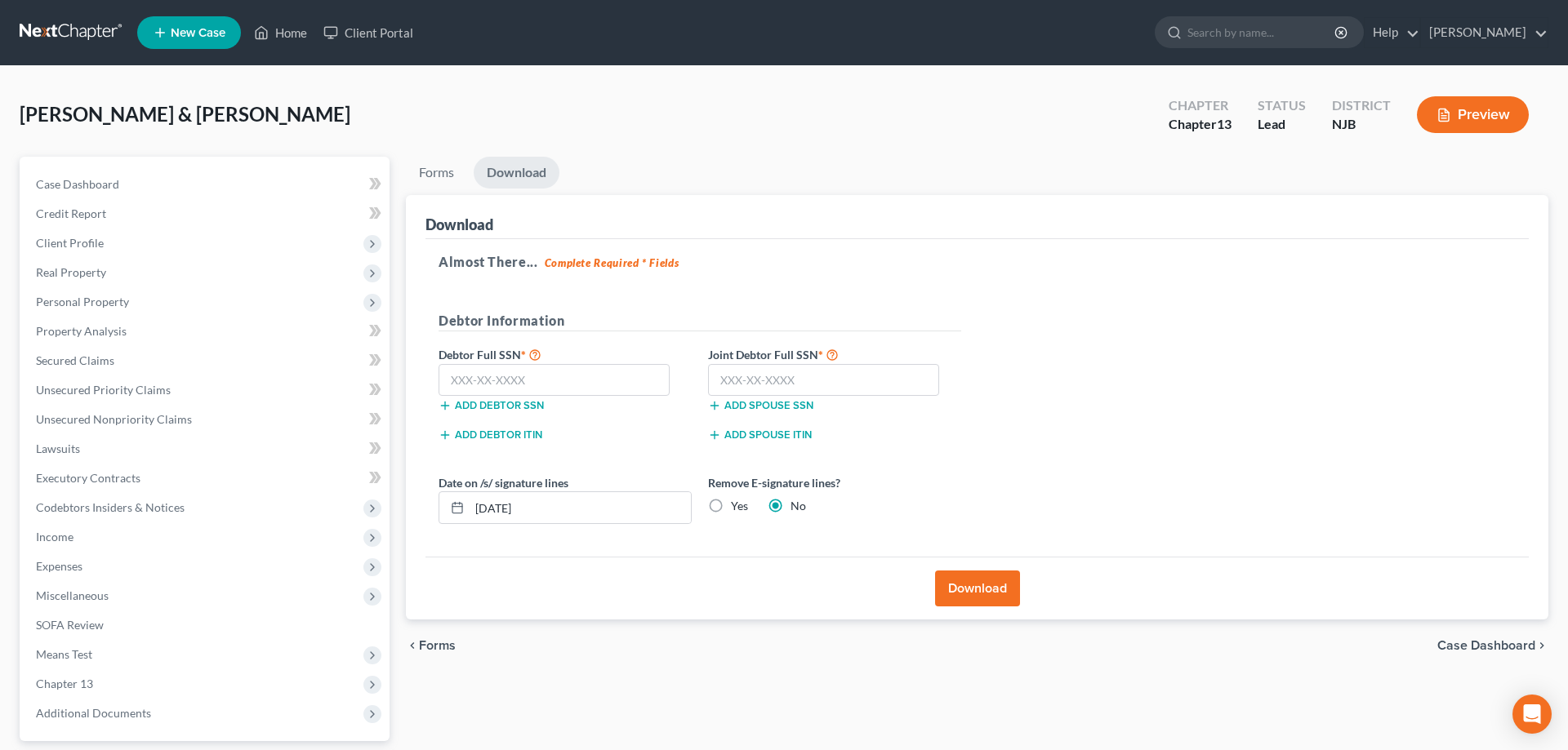
click at [975, 580] on button "Download" at bounding box center [977, 588] width 85 height 36
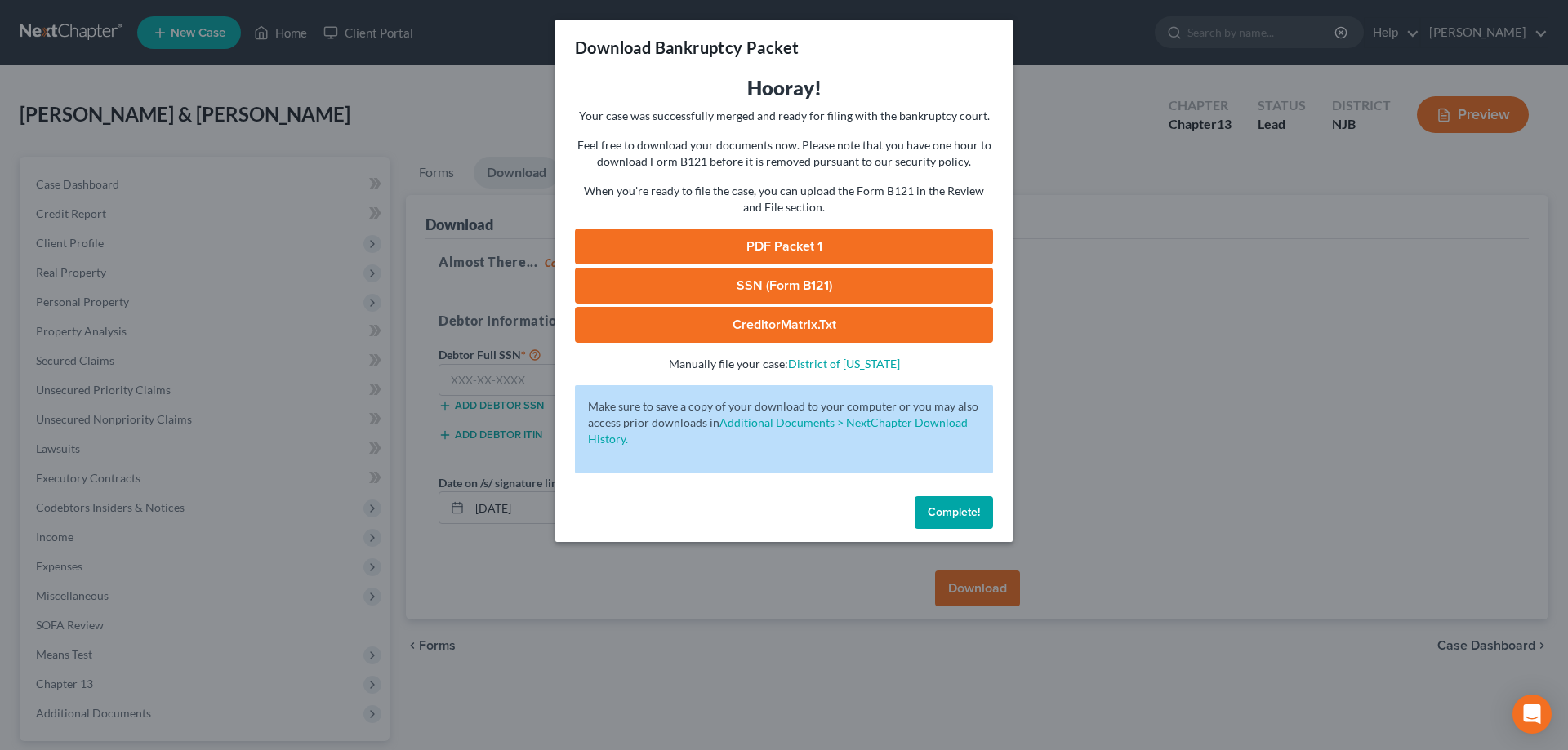
click at [809, 280] on link "SSN (Form B121)" at bounding box center [784, 285] width 418 height 36
click at [955, 517] on span "Complete!" at bounding box center [953, 512] width 52 height 14
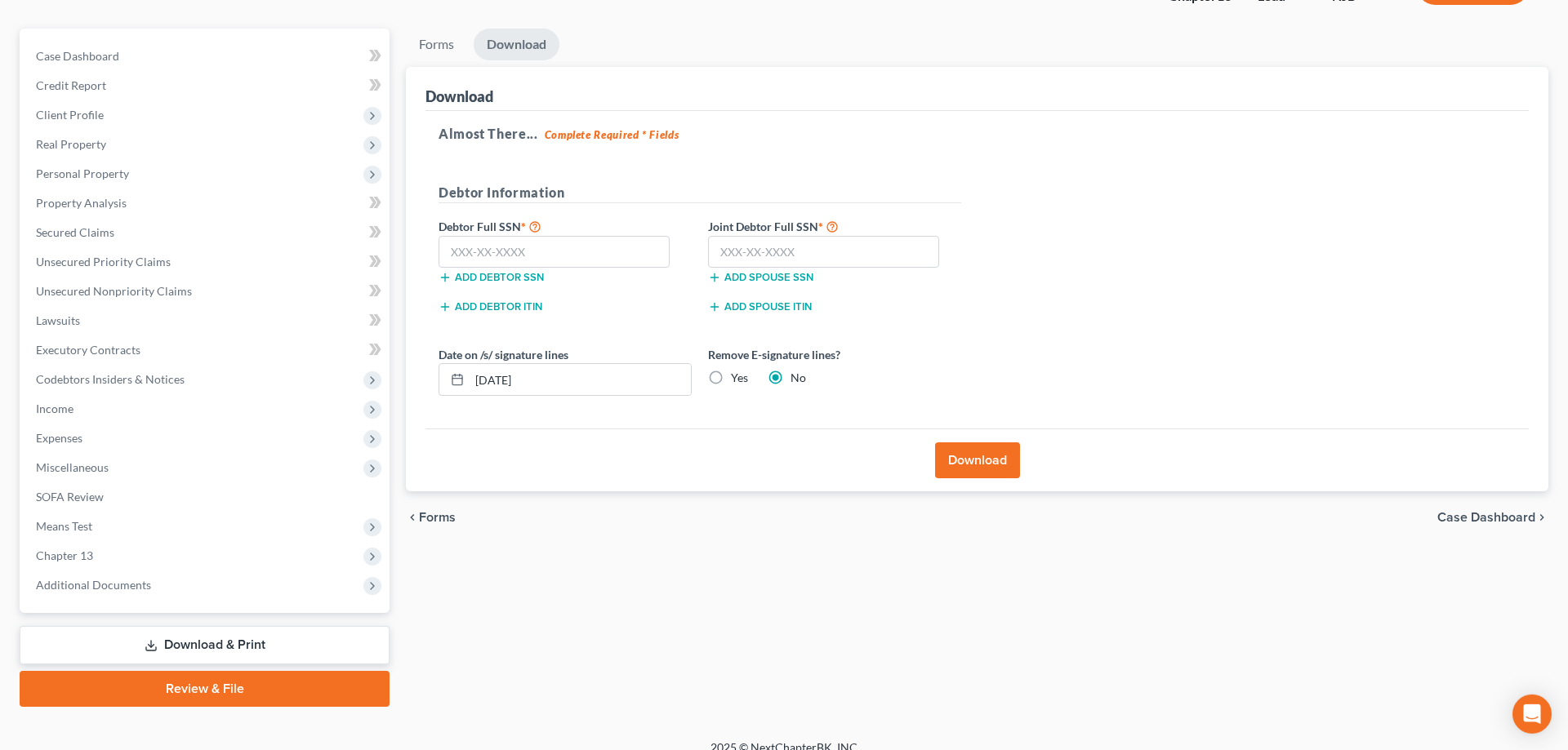
scroll to position [146, 0]
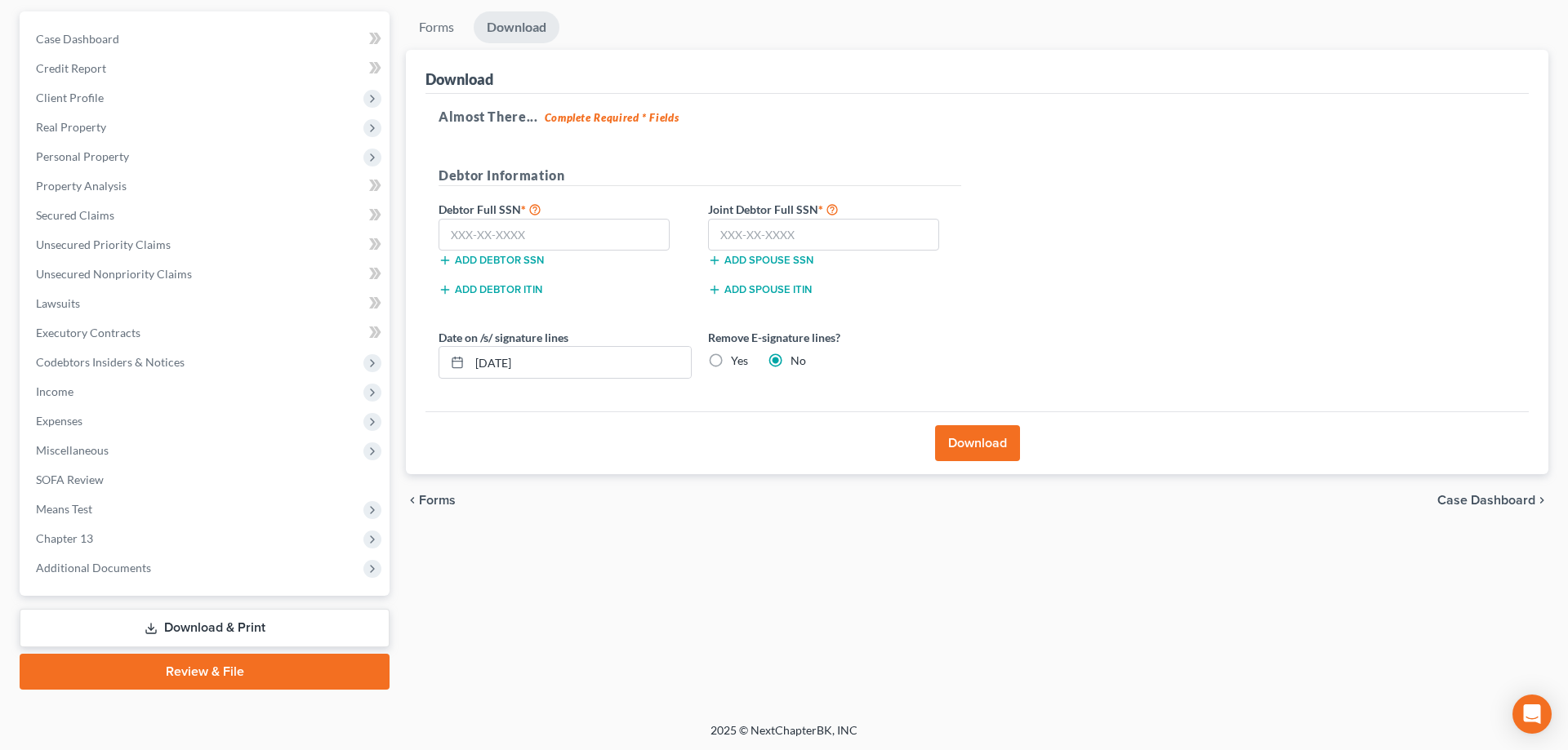
click at [957, 448] on button "Download" at bounding box center [977, 442] width 85 height 36
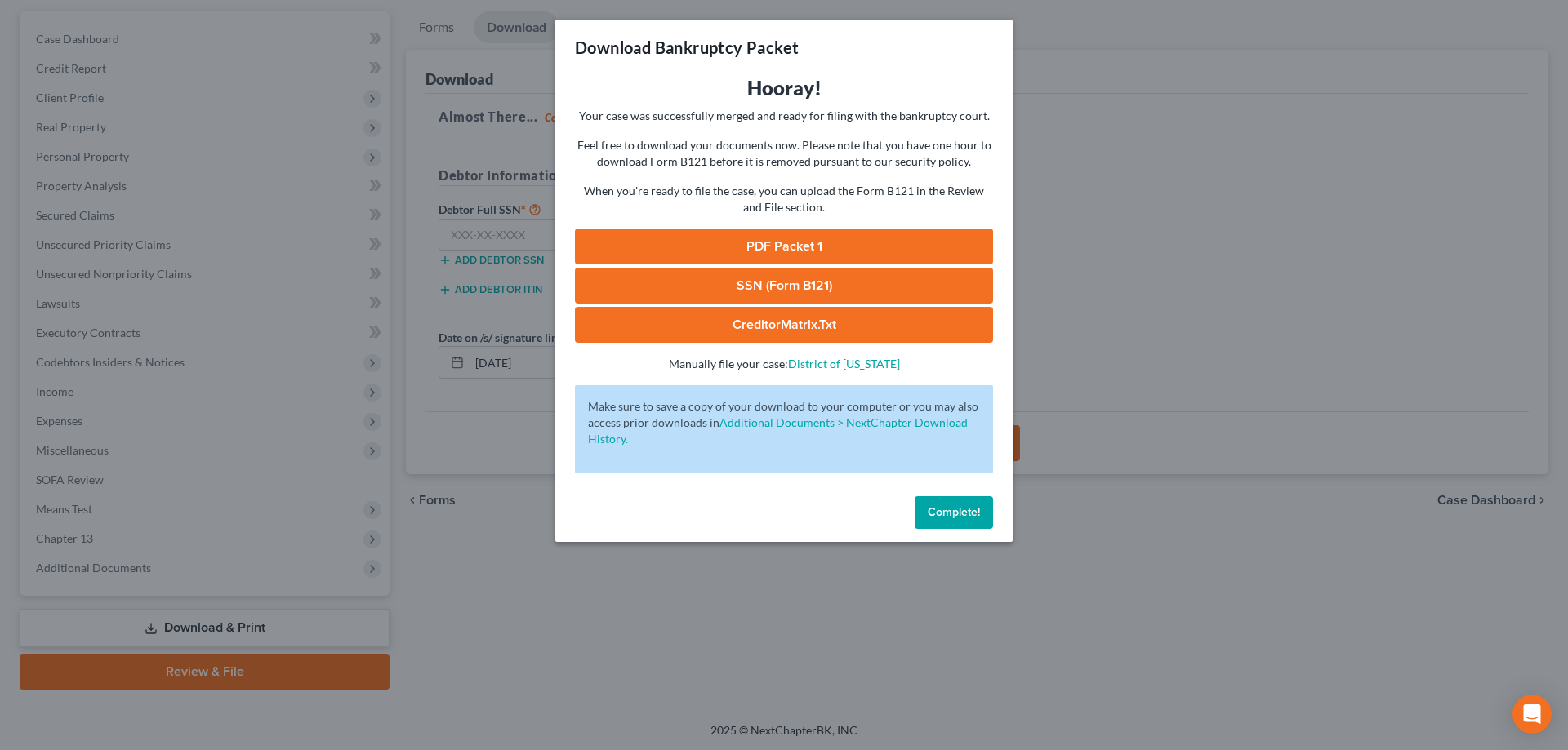
click at [772, 276] on link "SSN (Form B121)" at bounding box center [784, 285] width 418 height 36
click at [768, 251] on link "PDF Packet 1" at bounding box center [784, 246] width 418 height 36
click at [967, 518] on span "Complete!" at bounding box center [953, 512] width 52 height 14
